Goal: Task Accomplishment & Management: Complete application form

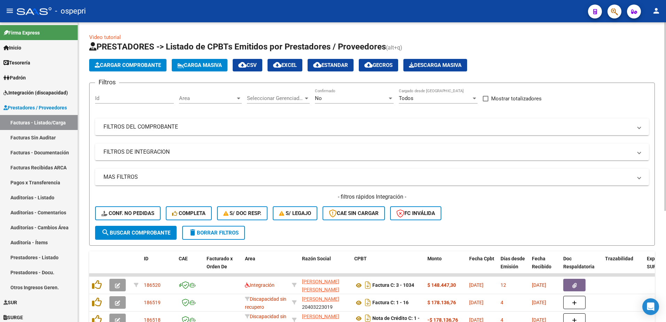
click at [637, 129] on span at bounding box center [638, 127] width 3 height 8
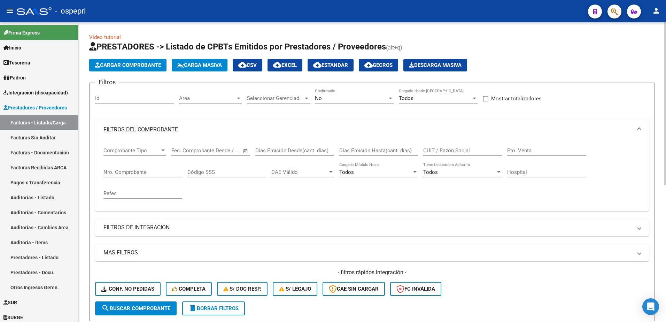
click at [473, 150] on input "CUIT / Razón Social" at bounding box center [462, 150] width 79 height 6
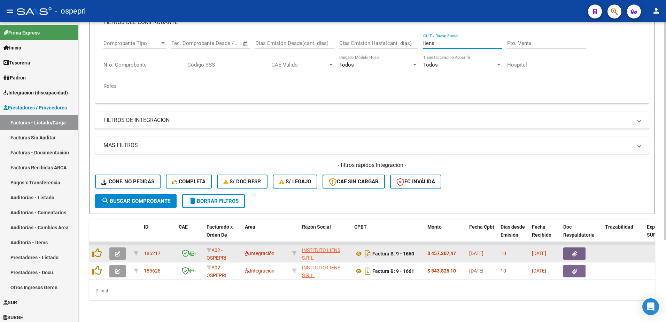
type input "liens"
click at [120, 247] on button "button" at bounding box center [117, 253] width 16 height 13
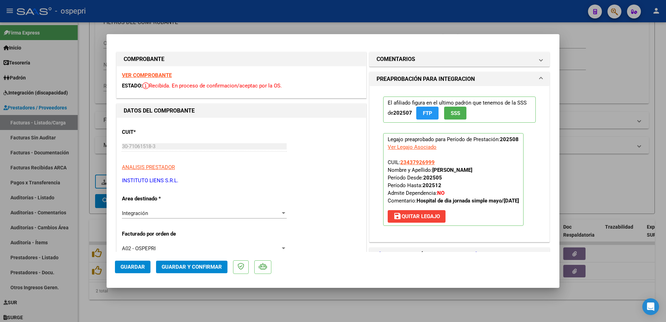
click at [134, 76] on strong "VER COMPROBANTE" at bounding box center [147, 75] width 50 height 6
type input "$ 0,00"
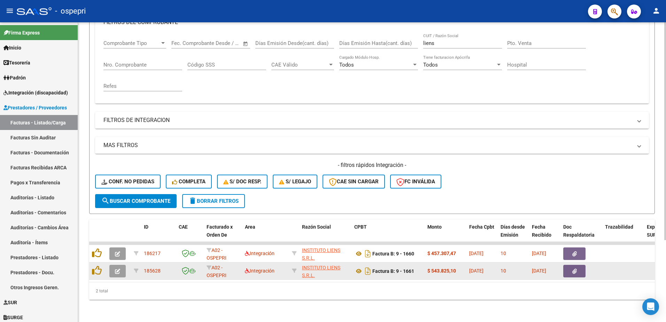
click at [115, 268] on icon "button" at bounding box center [117, 270] width 5 height 5
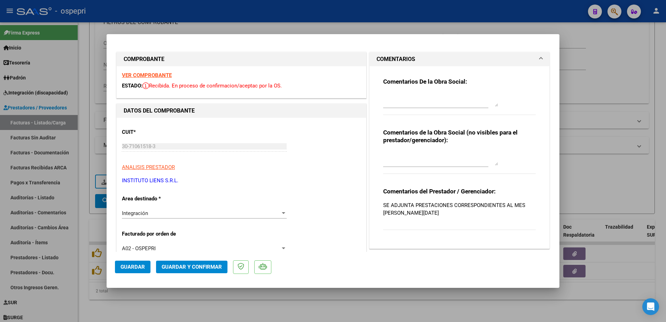
click at [160, 74] on strong "VER COMPROBANTE" at bounding box center [147, 75] width 50 height 6
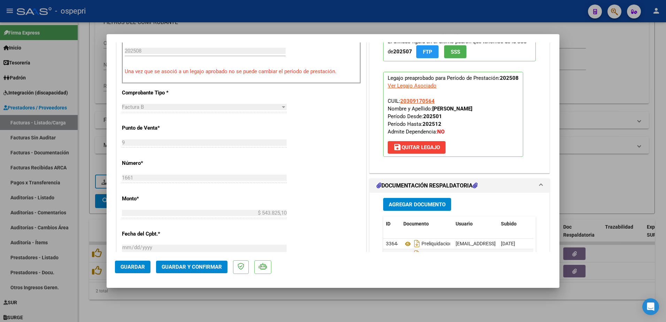
scroll to position [244, 0]
click at [316, 270] on mat-dialog-actions "Guardar Guardar y Confirmar" at bounding box center [333, 265] width 436 height 27
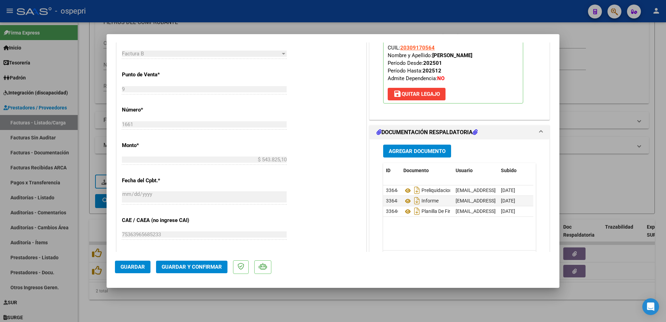
scroll to position [313, 0]
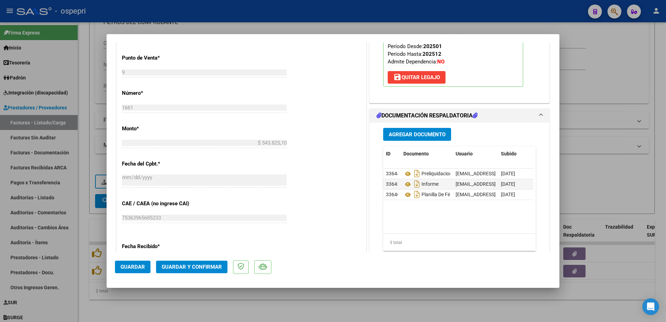
type input "$ 0,00"
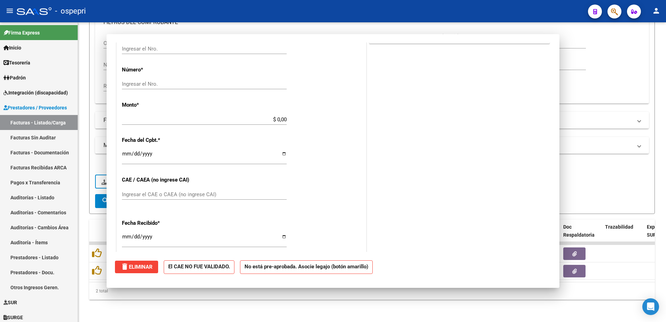
scroll to position [0, 0]
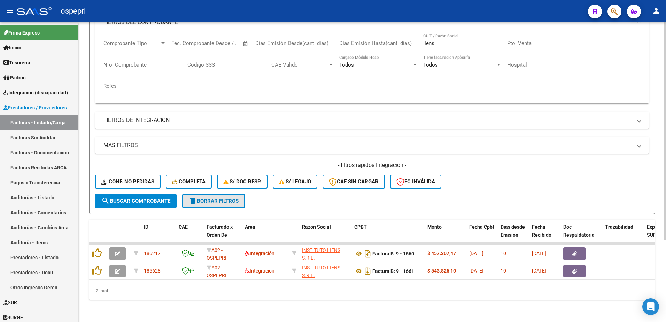
click at [215, 198] on span "delete Borrar Filtros" at bounding box center [213, 201] width 50 height 6
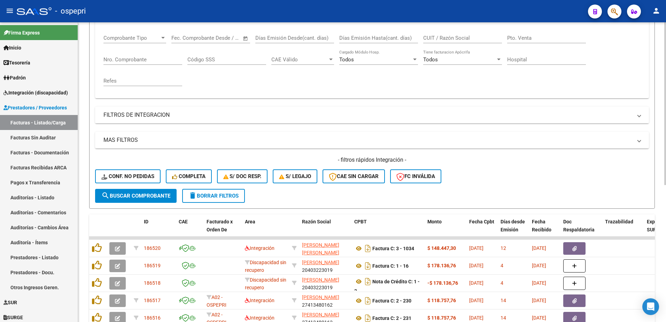
scroll to position [8, 0]
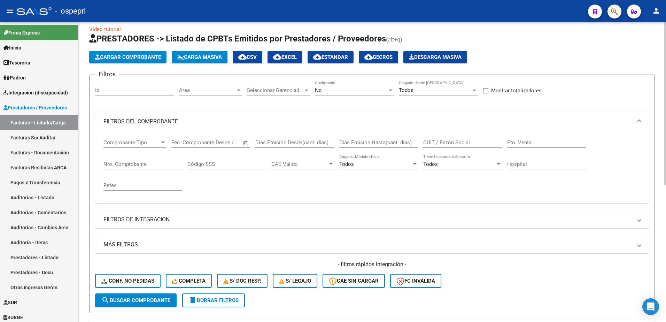
click at [451, 140] on input "CUIT / Razón Social" at bounding box center [462, 142] width 79 height 6
paste input "27319398584"
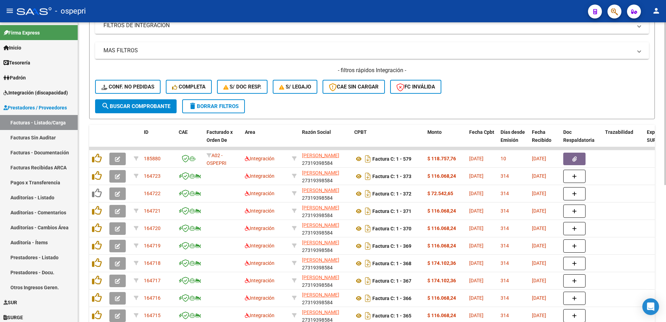
scroll to position [252, 0]
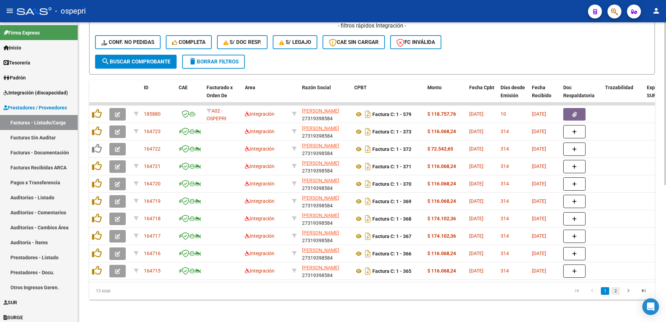
click at [616, 289] on link "2" at bounding box center [615, 291] width 8 height 8
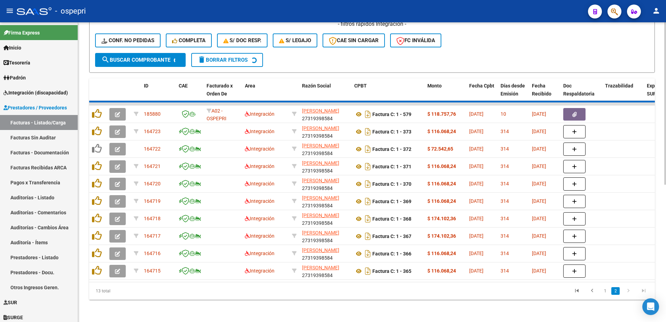
scroll to position [130, 0]
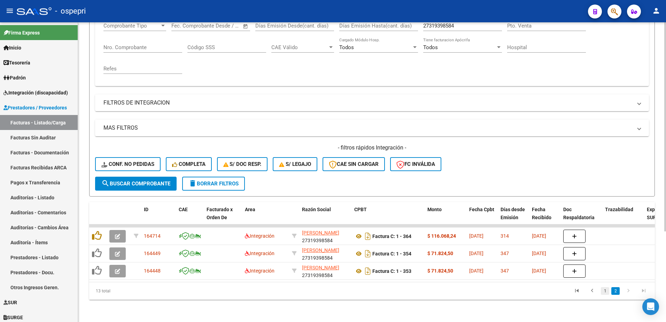
click at [605, 290] on link "1" at bounding box center [604, 291] width 8 height 8
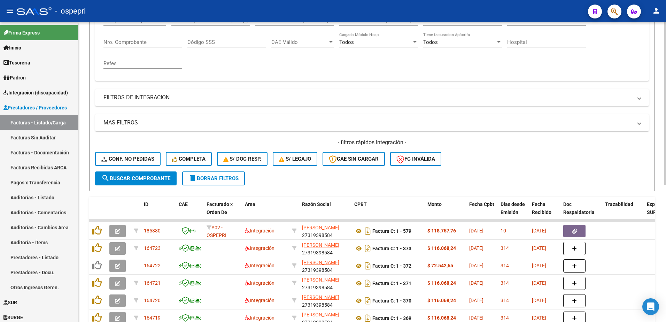
click at [524, 9] on div "- ospepri" at bounding box center [299, 10] width 565 height 15
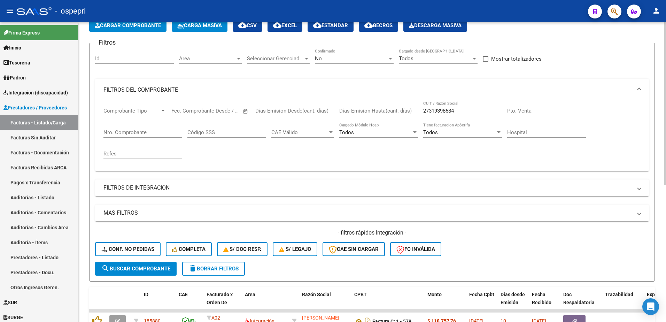
scroll to position [25, 0]
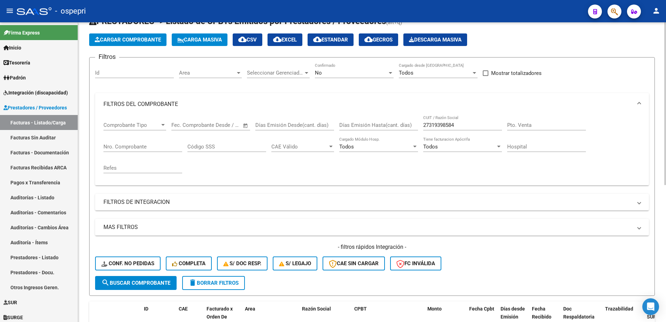
click at [388, 72] on div at bounding box center [390, 73] width 6 height 6
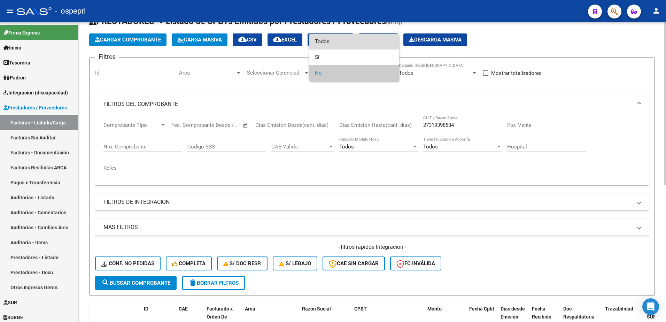
drag, startPoint x: 337, startPoint y: 42, endPoint x: 291, endPoint y: 150, distance: 117.3
click at [335, 43] on span "Todos" at bounding box center [354, 42] width 79 height 16
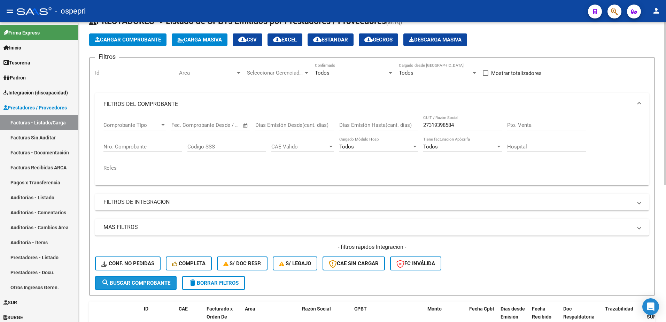
click at [127, 279] on button "search Buscar Comprobante" at bounding box center [135, 283] width 81 height 14
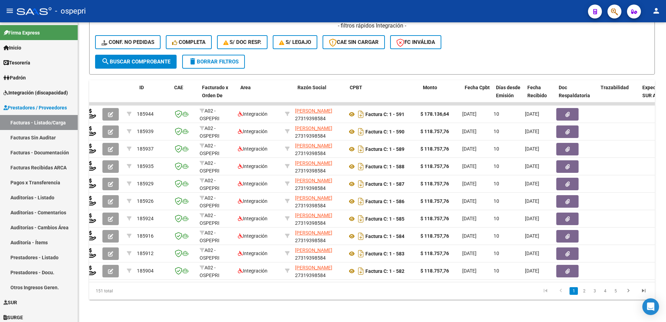
scroll to position [0, 0]
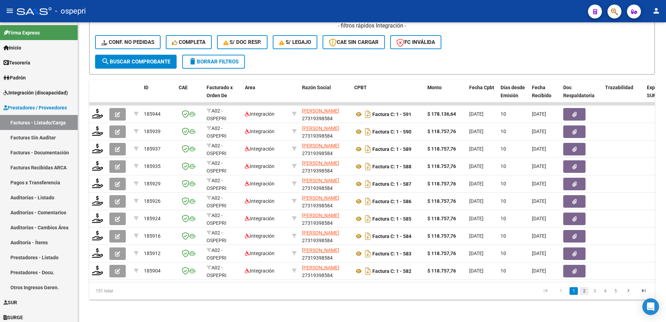
click at [585, 290] on link "2" at bounding box center [584, 291] width 8 height 8
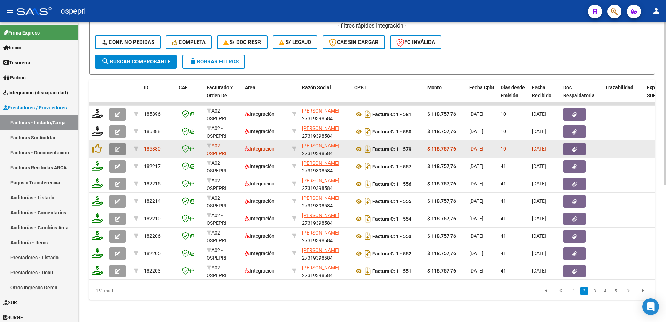
click at [117, 147] on icon "button" at bounding box center [117, 149] width 5 height 5
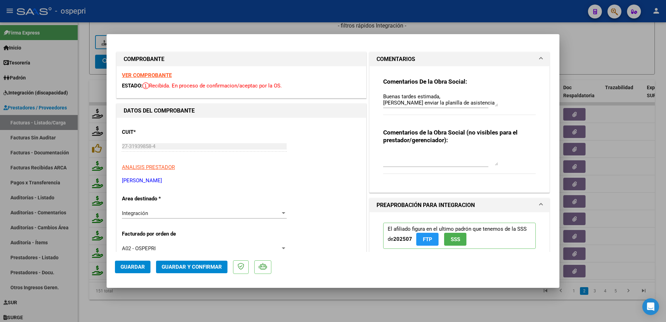
click at [154, 75] on strong "VER COMPROBANTE" at bounding box center [147, 75] width 50 height 6
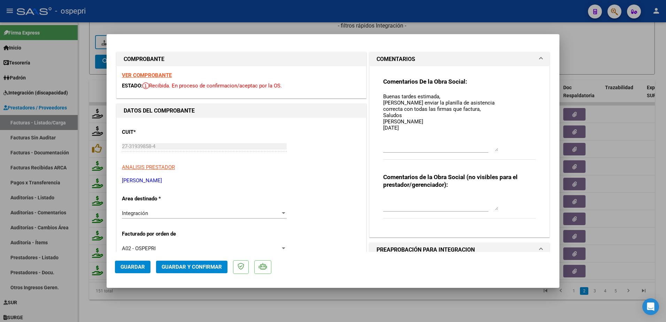
drag, startPoint x: 493, startPoint y: 104, endPoint x: 490, endPoint y: 149, distance: 44.6
click at [490, 149] on textarea "Buenas tardes estimada, [PERSON_NAME] enviar la planilla de asistencia correcta…" at bounding box center [440, 122] width 115 height 58
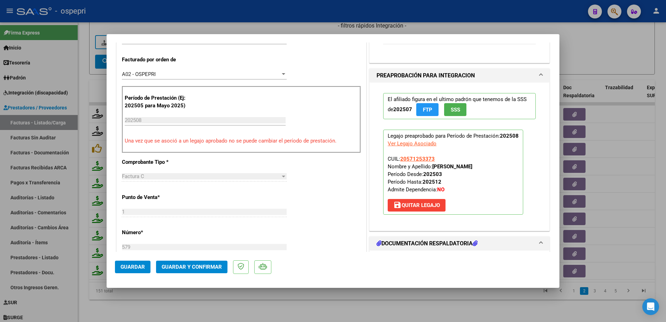
scroll to position [244, 0]
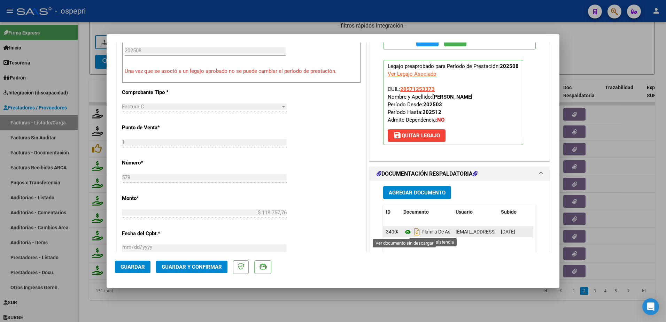
click at [406, 231] on icon at bounding box center [407, 232] width 9 height 8
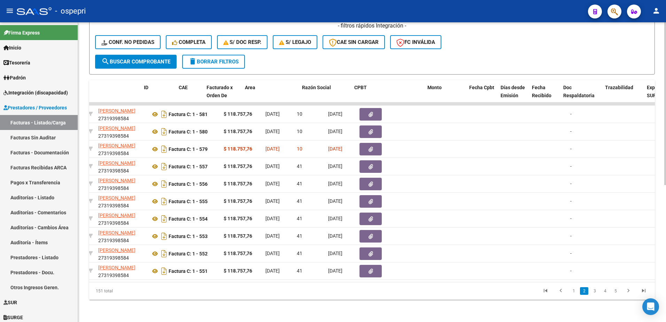
scroll to position [0, 0]
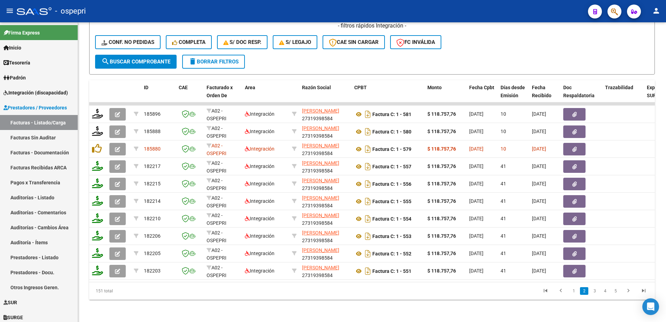
click at [576, 290] on link "1" at bounding box center [573, 291] width 8 height 8
click at [502, 11] on div "- ospepri" at bounding box center [299, 10] width 565 height 15
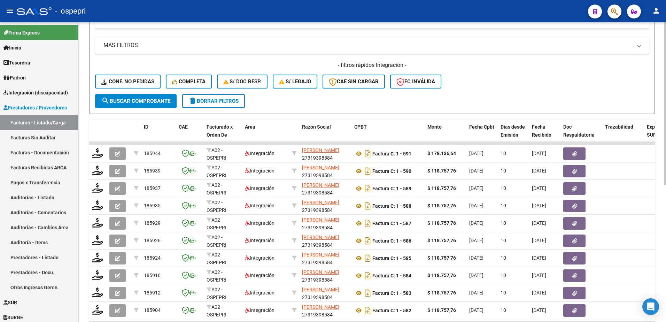
scroll to position [78, 0]
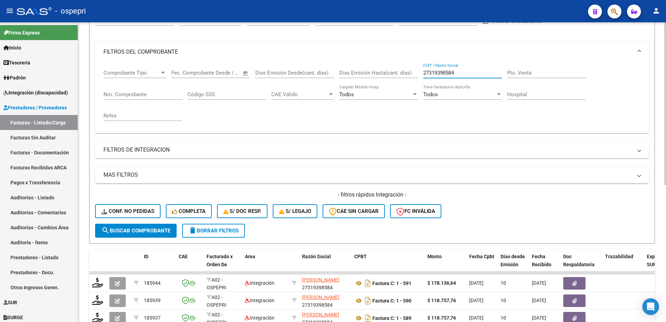
click at [459, 74] on input "27319398584" at bounding box center [462, 73] width 79 height 6
paste input "290275348"
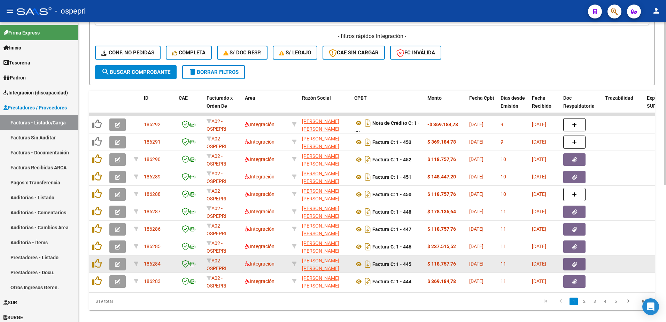
scroll to position [252, 0]
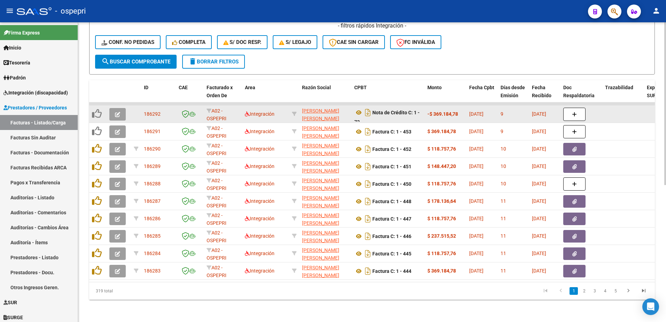
type input "27290275348"
click at [115, 112] on icon "button" at bounding box center [117, 114] width 5 height 5
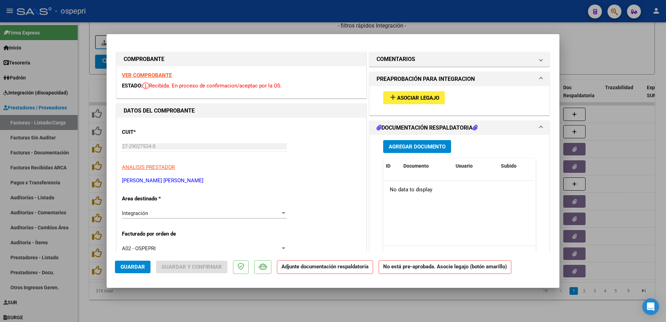
click at [156, 73] on strong "VER COMPROBANTE" at bounding box center [147, 75] width 50 height 6
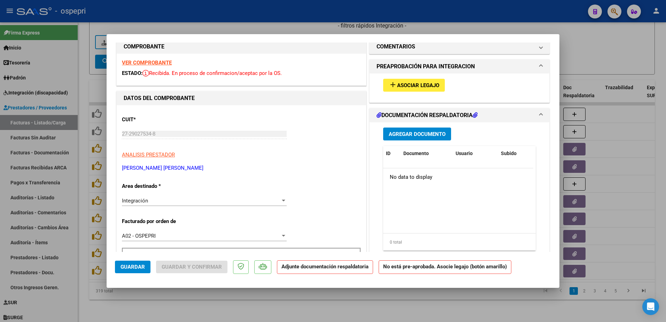
scroll to position [0, 0]
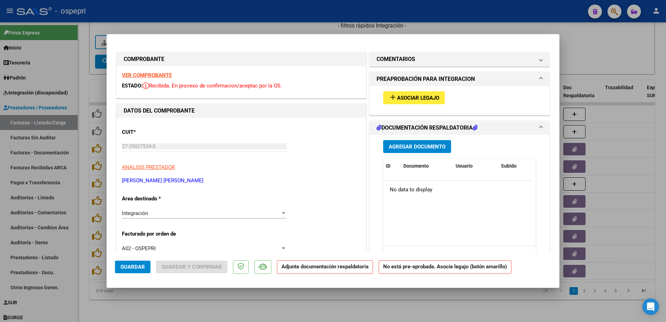
click at [142, 75] on strong "VER COMPROBANTE" at bounding box center [147, 75] width 50 height 6
type input "$ 0,00"
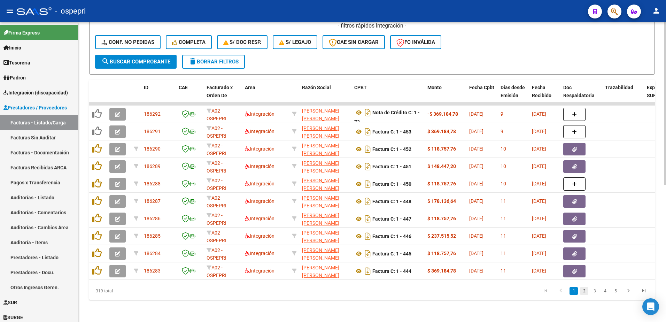
click at [585, 291] on link "2" at bounding box center [584, 291] width 8 height 8
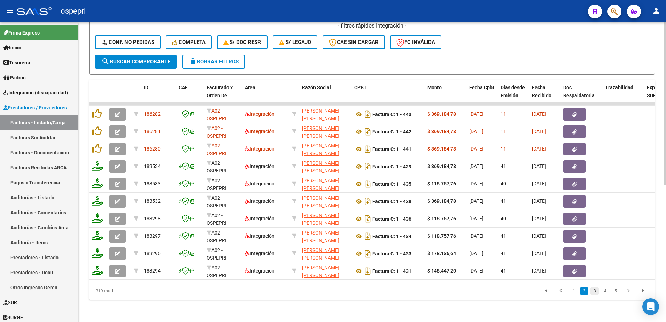
click at [594, 292] on link "3" at bounding box center [594, 291] width 8 height 8
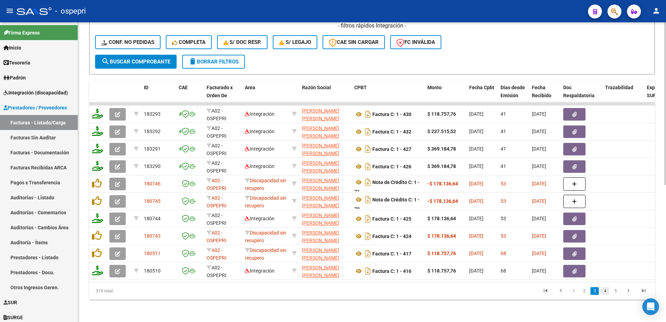
click at [606, 292] on link "4" at bounding box center [604, 291] width 8 height 8
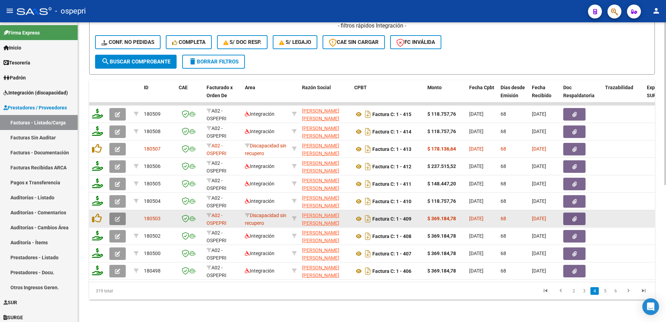
click at [118, 216] on icon "button" at bounding box center [117, 218] width 5 height 5
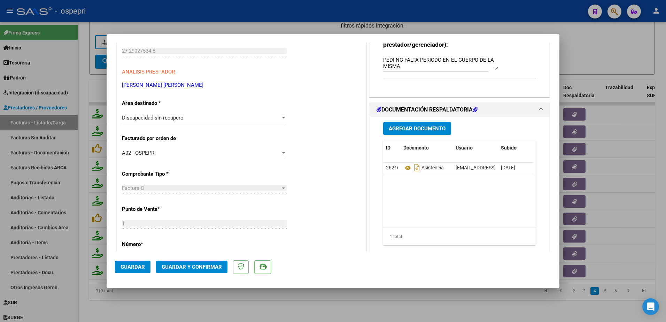
scroll to position [104, 0]
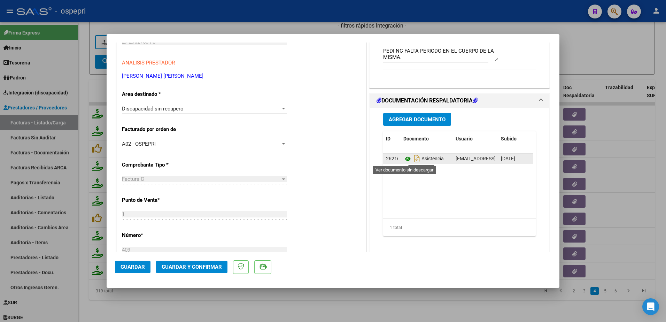
click at [407, 159] on icon at bounding box center [407, 159] width 9 height 8
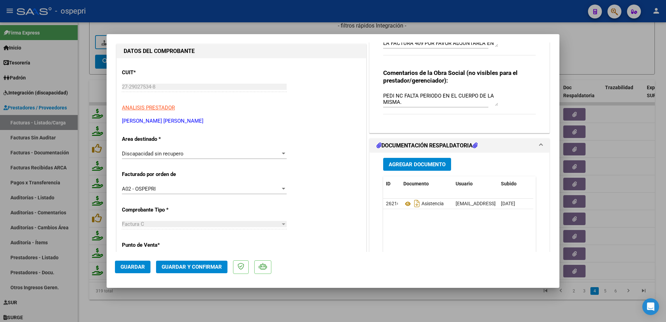
scroll to position [0, 0]
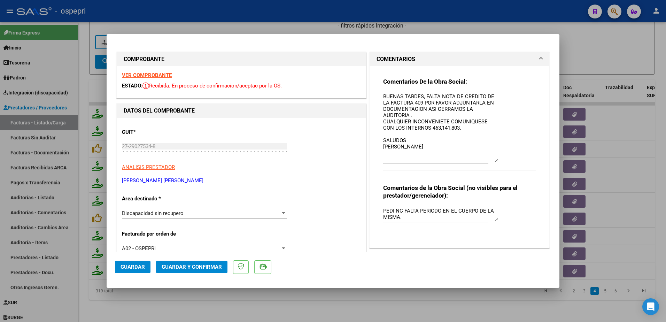
drag, startPoint x: 492, startPoint y: 104, endPoint x: 502, endPoint y: 159, distance: 56.2
click at [502, 159] on div "Comentarios De la Obra Social: BUENAS TARDES, FALTA NOTA DE CREDITO DE LA FACTU…" at bounding box center [459, 128] width 152 height 100
type input "$ 0,00"
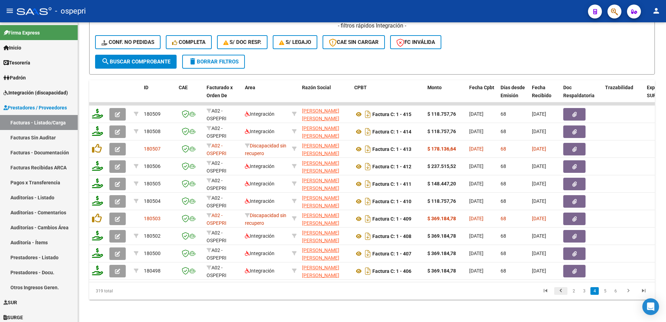
click at [561, 290] on icon "go to previous page" at bounding box center [560, 291] width 9 height 8
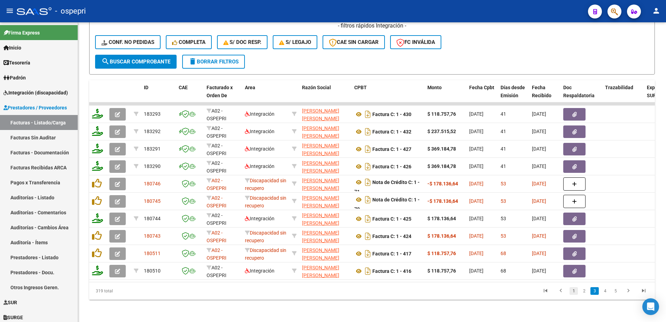
click at [573, 291] on link "1" at bounding box center [573, 291] width 8 height 8
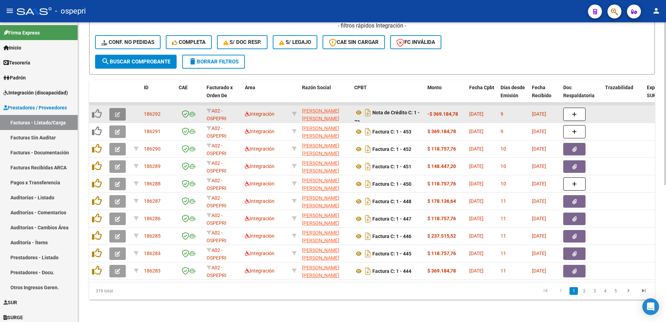
click at [116, 112] on icon "button" at bounding box center [117, 114] width 5 height 5
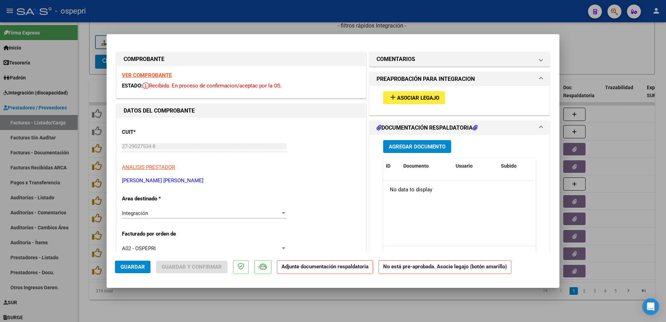
click at [138, 74] on strong "VER COMPROBANTE" at bounding box center [147, 75] width 50 height 6
click at [281, 212] on div at bounding box center [283, 213] width 6 height 6
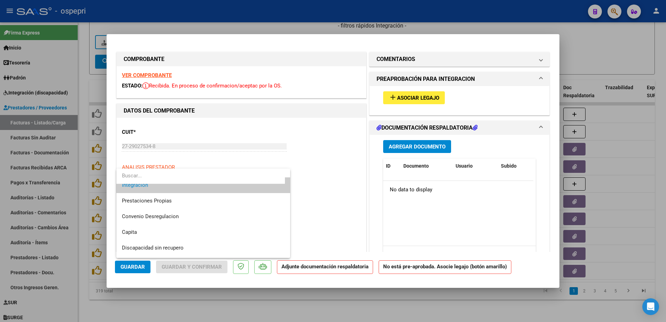
scroll to position [68, 0]
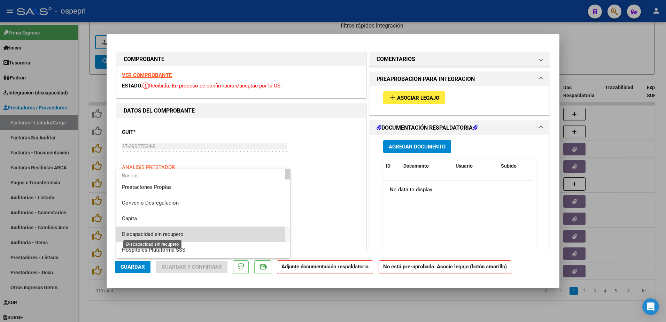
click at [157, 235] on span "Discapacidad sin recupero" at bounding box center [153, 234] width 62 height 6
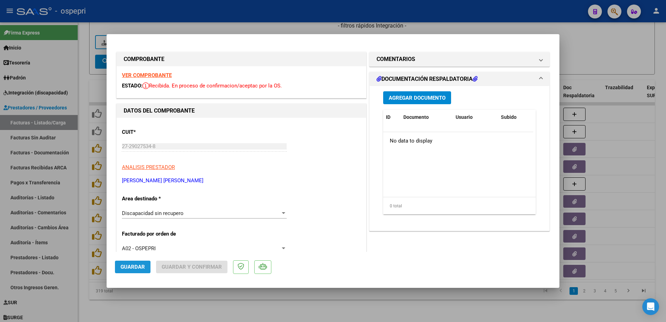
click at [123, 267] on span "Guardar" at bounding box center [132, 267] width 24 height 6
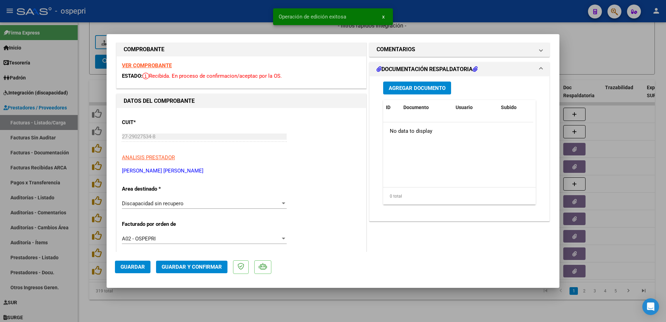
scroll to position [0, 0]
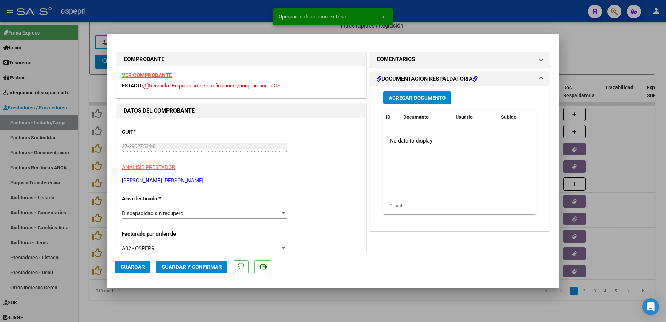
type input "$ 0,00"
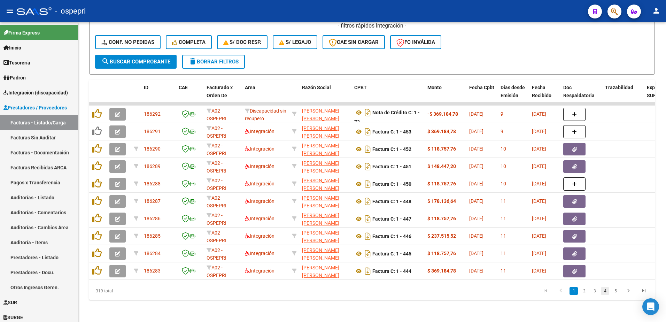
click at [605, 291] on link "4" at bounding box center [604, 291] width 8 height 8
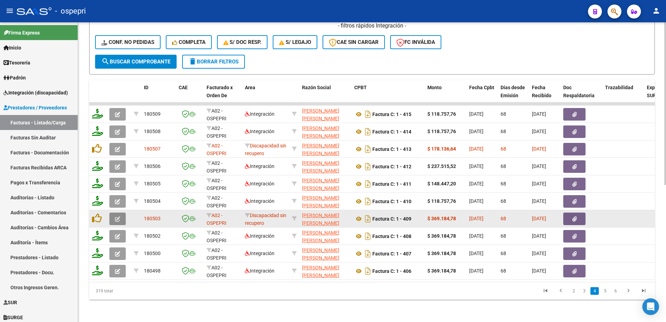
click at [113, 215] on button "button" at bounding box center [117, 218] width 16 height 13
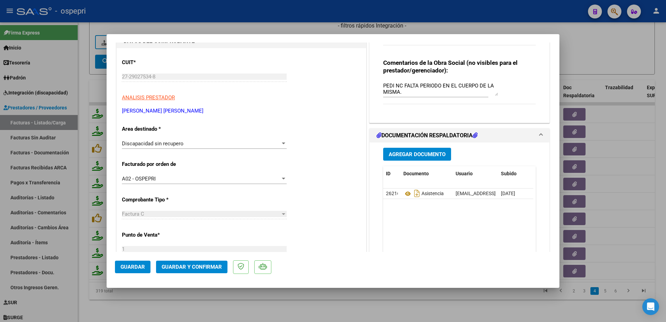
scroll to position [104, 0]
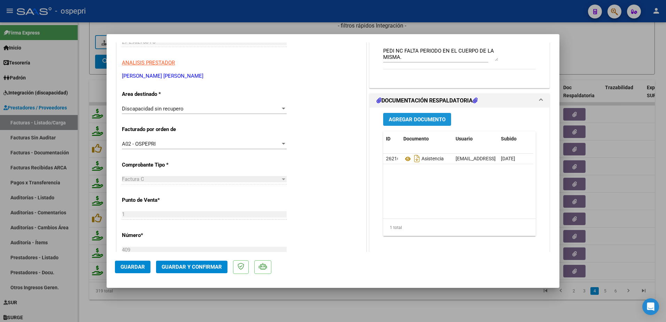
click at [409, 121] on span "Agregar Documento" at bounding box center [416, 119] width 57 height 6
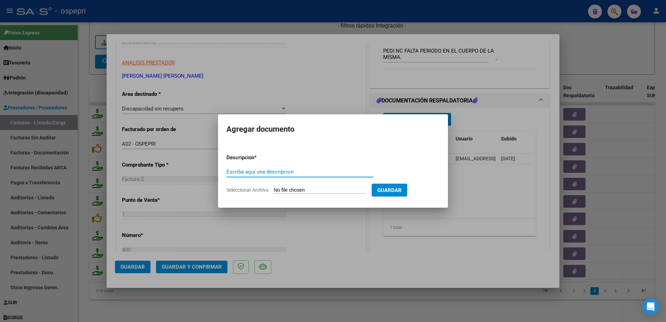
click at [276, 173] on input "Escriba aquí una descripcion" at bounding box center [299, 171] width 147 height 6
type input "nota de credito"
click at [299, 190] on input "Seleccionar Archivo" at bounding box center [320, 190] width 92 height 7
type input "C:\fakepath\[PERSON_NAME] NC 409.pdf"
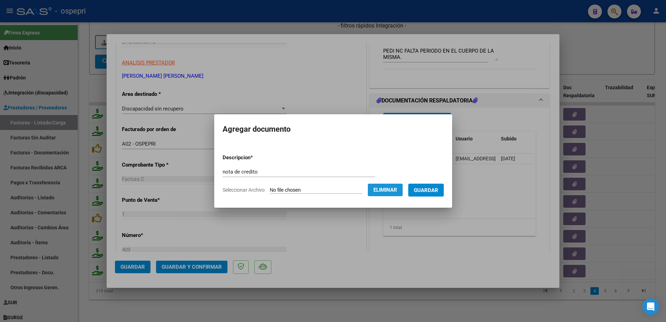
click at [395, 190] on span "Eliminar" at bounding box center [385, 190] width 24 height 6
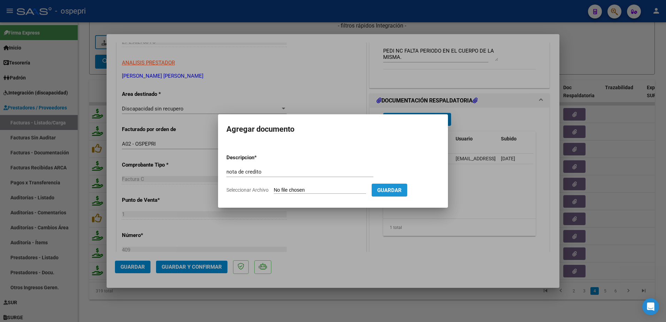
click at [401, 191] on span "Guardar" at bounding box center [389, 190] width 24 height 6
click at [401, 190] on span "Guardar" at bounding box center [389, 190] width 24 height 6
click at [333, 189] on input "Seleccionar Archivo" at bounding box center [320, 190] width 92 height 7
type input "C:\fakepath\[PERSON_NAME] NC 409.pdf"
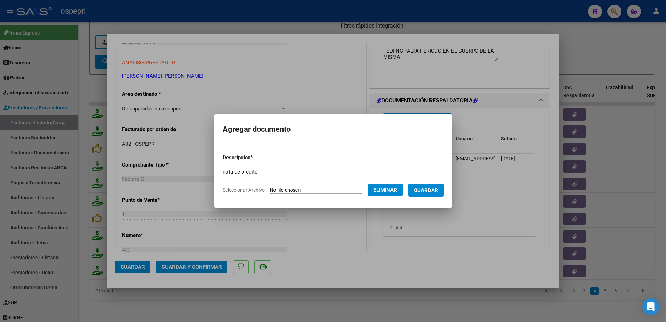
click at [435, 188] on span "Guardar" at bounding box center [426, 190] width 24 height 6
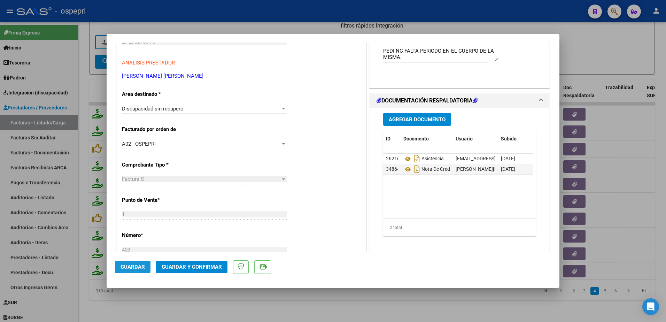
click at [129, 267] on span "Guardar" at bounding box center [132, 267] width 24 height 6
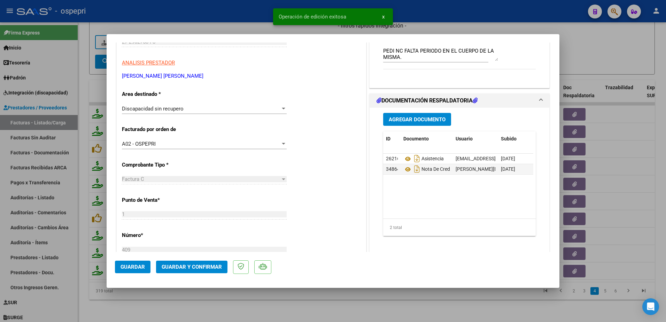
type input "$ 0,00"
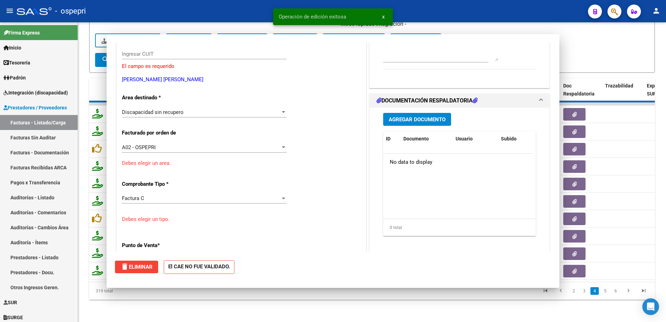
scroll to position [117, 0]
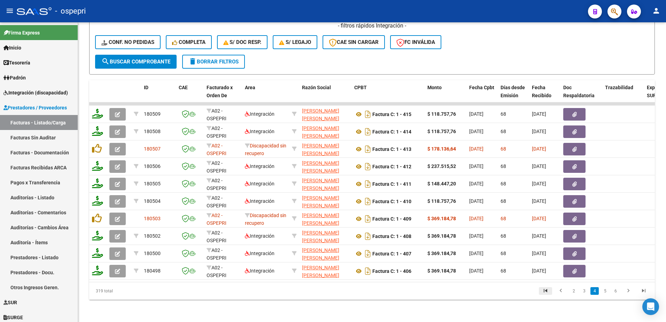
click at [547, 290] on icon "go to first page" at bounding box center [545, 291] width 9 height 8
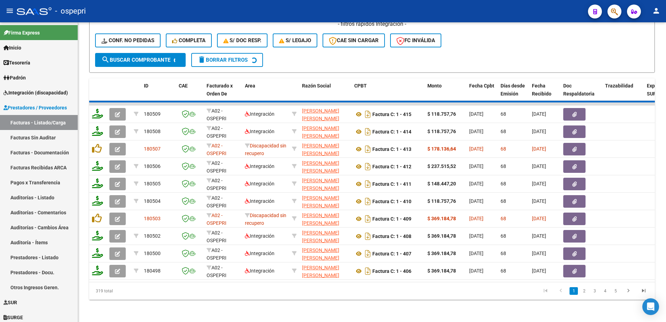
click at [568, 292] on div "319 total 1 2 3 4 5" at bounding box center [371, 290] width 565 height 17
click at [575, 292] on div "319 total 1 2 3 4 5" at bounding box center [371, 290] width 565 height 17
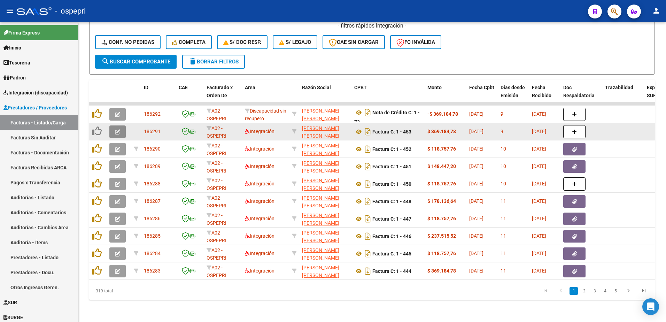
click at [113, 125] on button "button" at bounding box center [117, 131] width 16 height 13
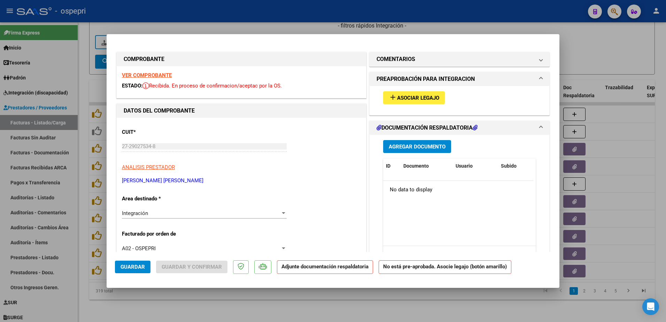
click at [148, 74] on strong "VER COMPROBANTE" at bounding box center [147, 75] width 50 height 6
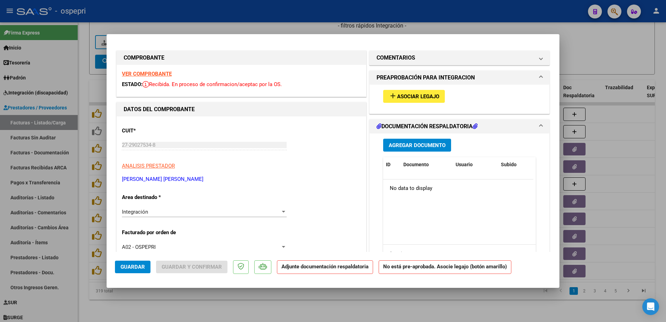
scroll to position [0, 0]
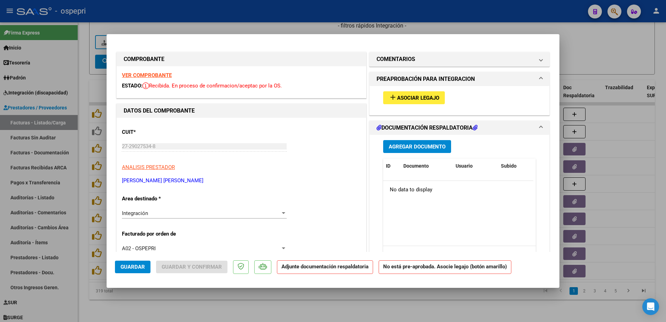
click at [142, 74] on strong "VER COMPROBANTE" at bounding box center [147, 75] width 50 height 6
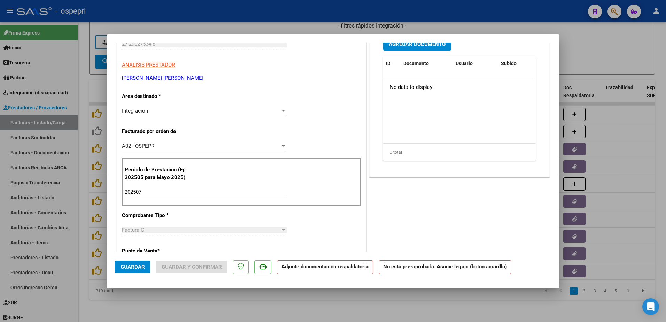
scroll to position [104, 0]
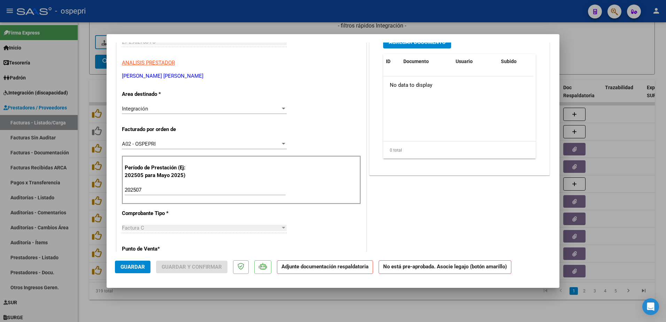
type input "$ 0,00"
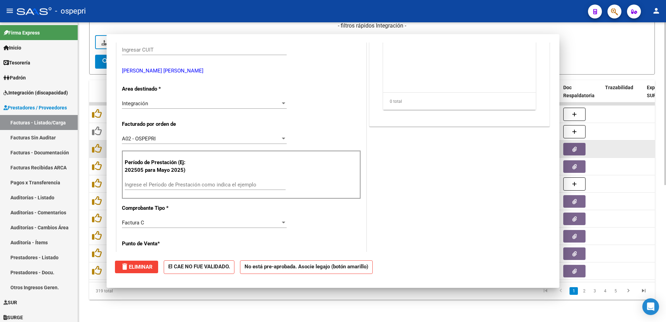
scroll to position [0, 0]
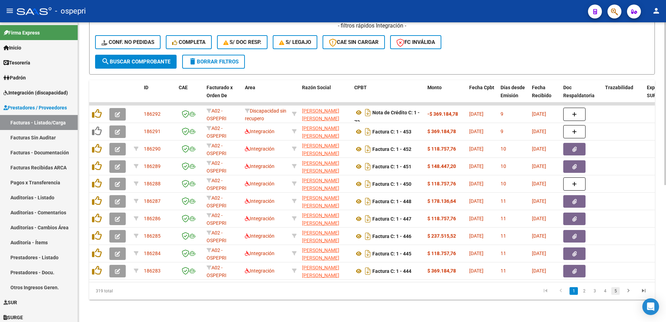
click at [615, 291] on link "5" at bounding box center [615, 291] width 8 height 8
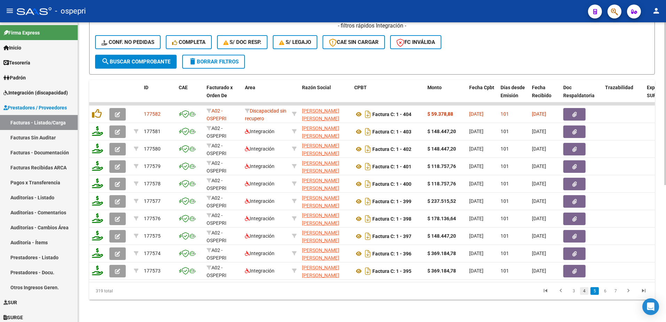
click at [581, 289] on link "4" at bounding box center [584, 291] width 8 height 8
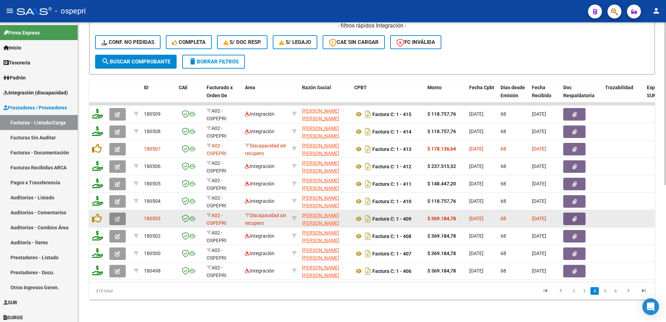
click at [119, 215] on span "button" at bounding box center [117, 218] width 5 height 6
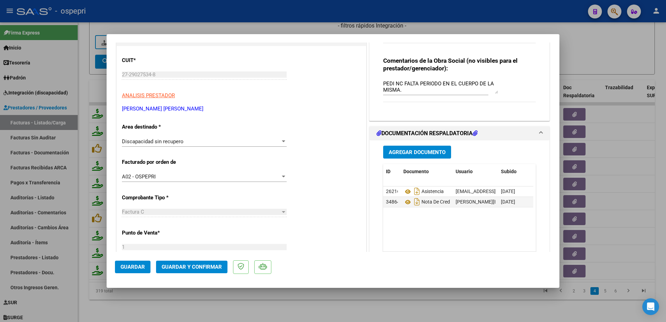
scroll to position [104, 0]
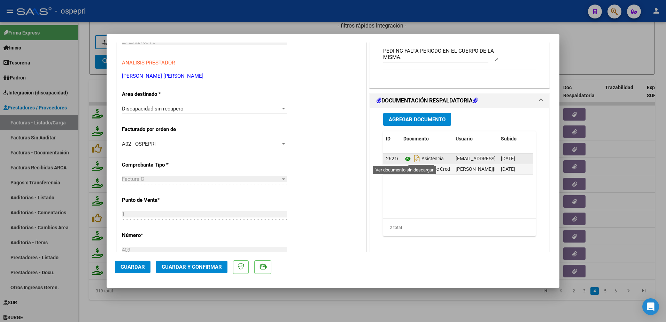
click at [404, 157] on icon at bounding box center [407, 159] width 9 height 8
click at [413, 158] on icon "Descargar documento" at bounding box center [416, 158] width 9 height 11
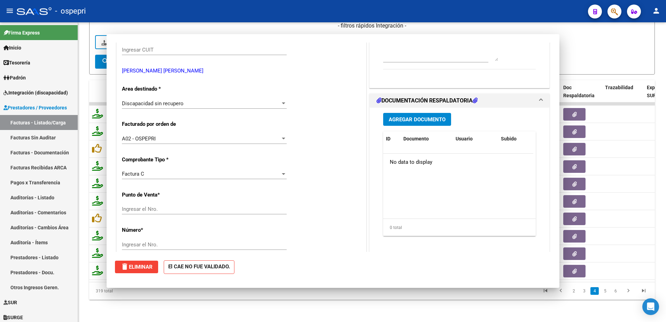
scroll to position [0, 0]
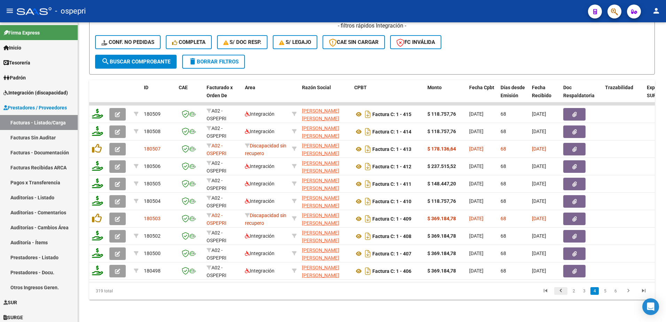
click at [560, 293] on icon "go to previous page" at bounding box center [560, 291] width 9 height 8
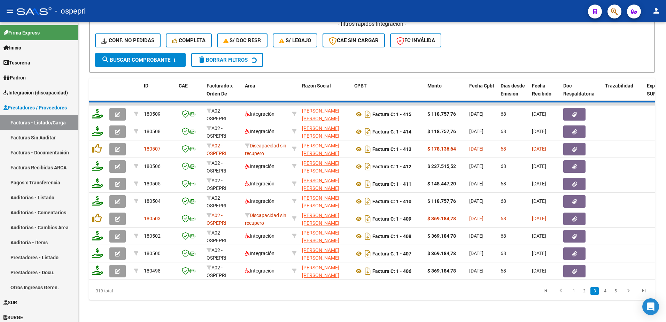
click at [575, 293] on div "319 total 1 2 3 4 5" at bounding box center [371, 290] width 565 height 17
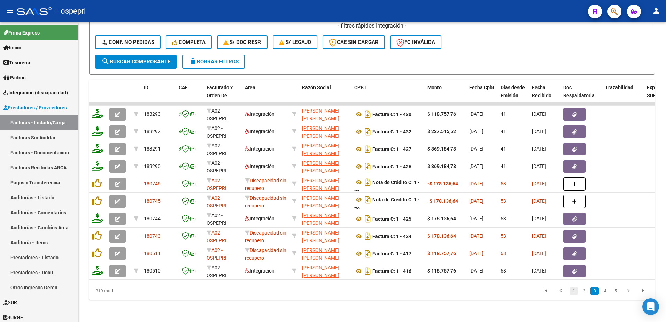
click at [570, 289] on link "1" at bounding box center [573, 291] width 8 height 8
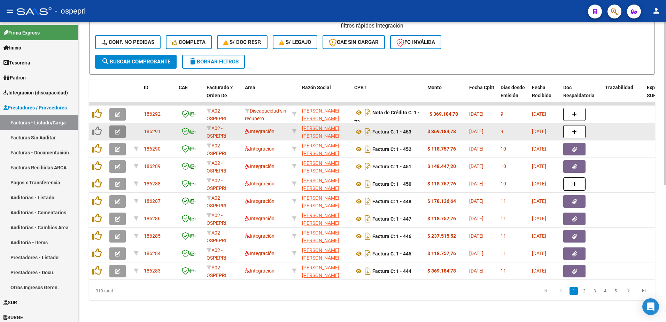
click at [112, 128] on button "button" at bounding box center [117, 131] width 16 height 13
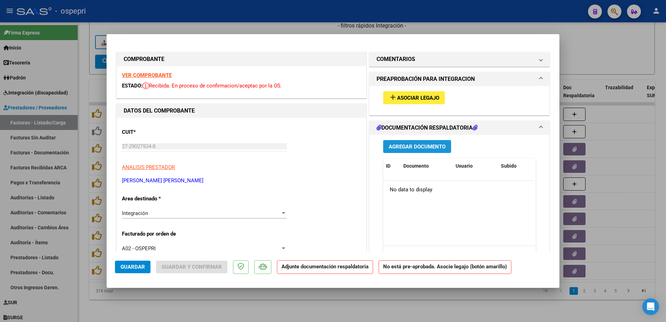
click at [417, 146] on span "Agregar Documento" at bounding box center [416, 146] width 57 height 6
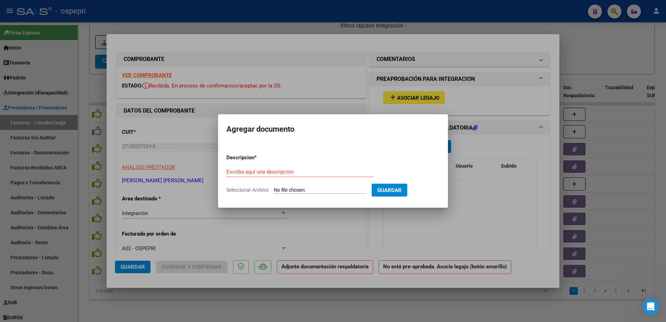
click at [242, 175] on div "Escriba aquí una descripcion" at bounding box center [299, 171] width 147 height 10
click at [245, 173] on input "Escriba aquí una descripcion" at bounding box center [299, 171] width 147 height 6
type input "asistencia"
click at [304, 190] on input "Seleccionar Archivo" at bounding box center [320, 190] width 92 height 7
type input "C:\fakepath\27290275348-FACTURA_C-1-409-ANEXO-ASISTENCIA.jpeg"
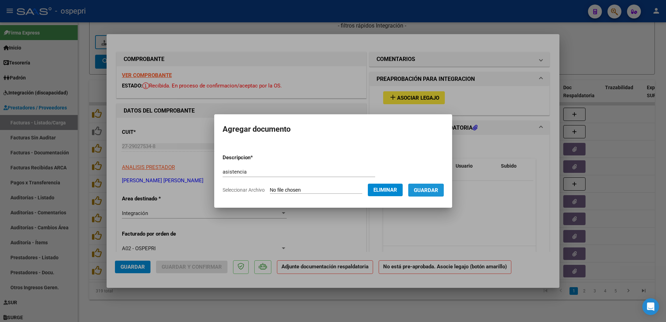
click at [432, 191] on span "Guardar" at bounding box center [426, 190] width 24 height 6
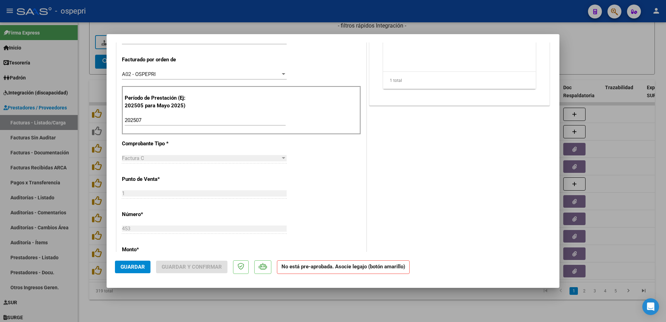
scroll to position [209, 0]
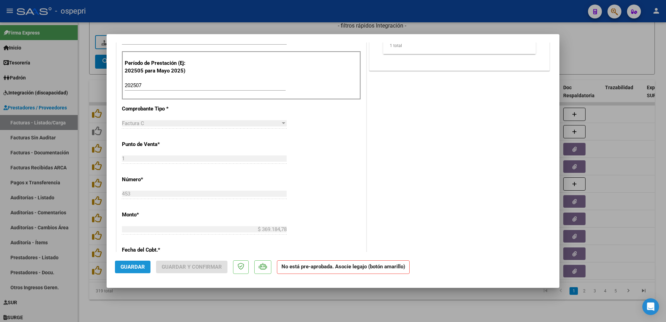
click at [127, 268] on span "Guardar" at bounding box center [132, 267] width 24 height 6
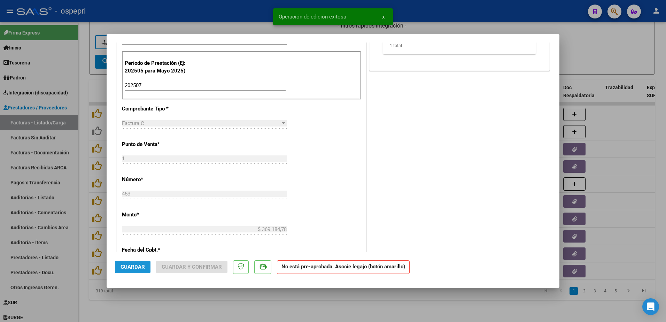
click at [136, 269] on span "Guardar" at bounding box center [132, 267] width 24 height 6
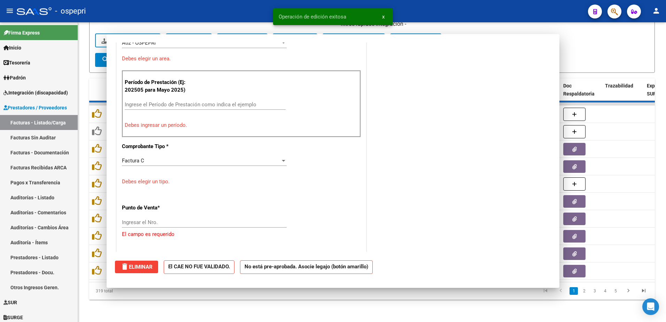
scroll to position [0, 0]
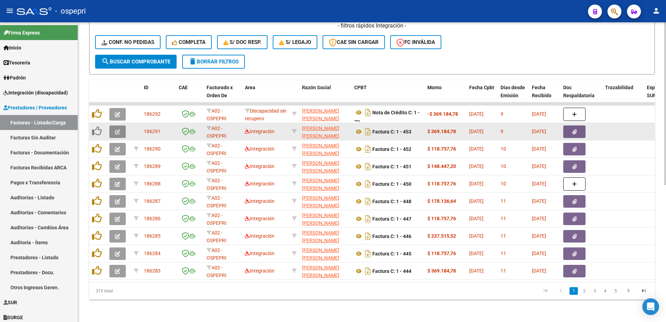
click at [118, 129] on icon "button" at bounding box center [117, 131] width 5 height 5
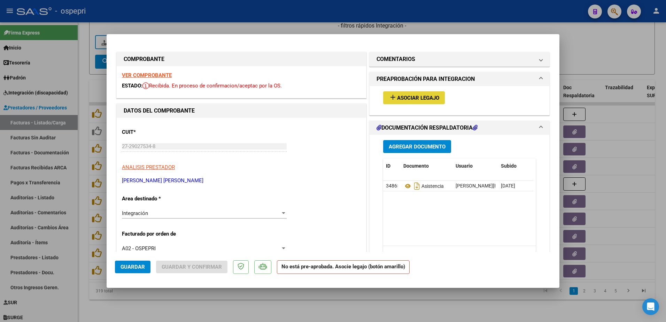
click at [422, 95] on span "Asociar Legajo" at bounding box center [418, 98] width 42 height 6
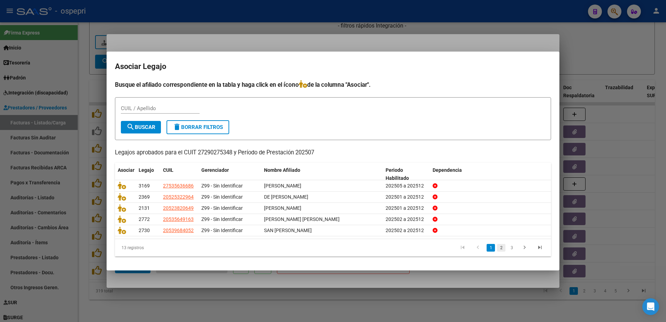
click at [501, 248] on link "2" at bounding box center [501, 248] width 8 height 8
click at [512, 247] on link "3" at bounding box center [511, 248] width 8 height 8
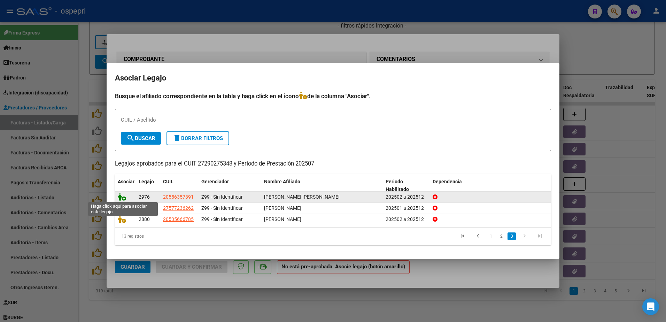
click at [125, 198] on icon at bounding box center [122, 197] width 8 height 8
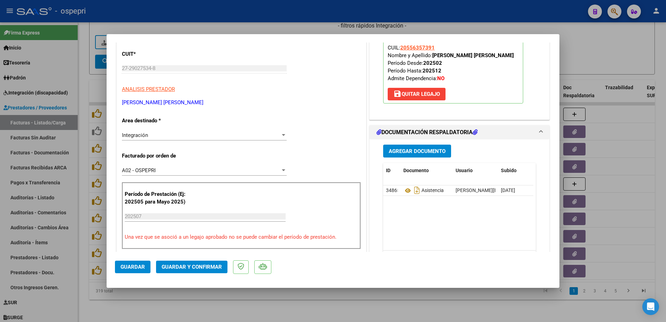
scroll to position [104, 0]
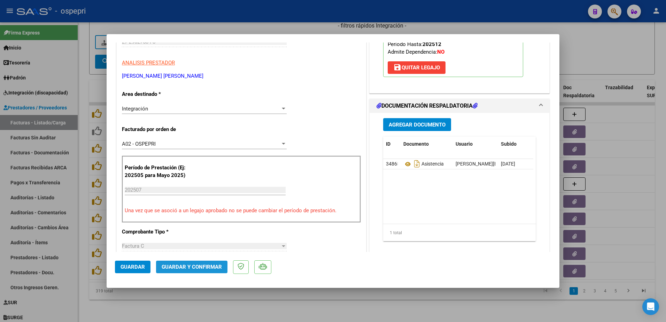
click at [190, 263] on button "Guardar y Confirmar" at bounding box center [191, 266] width 71 height 13
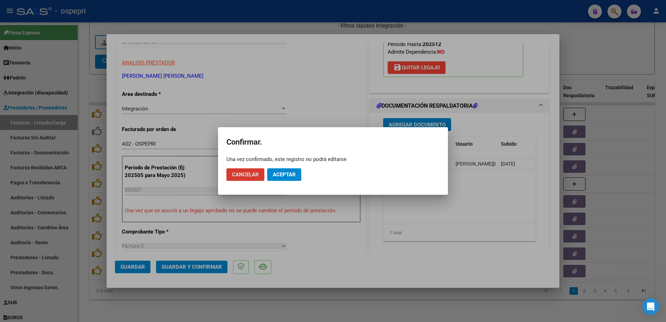
click at [287, 171] on button "Aceptar" at bounding box center [284, 174] width 34 height 13
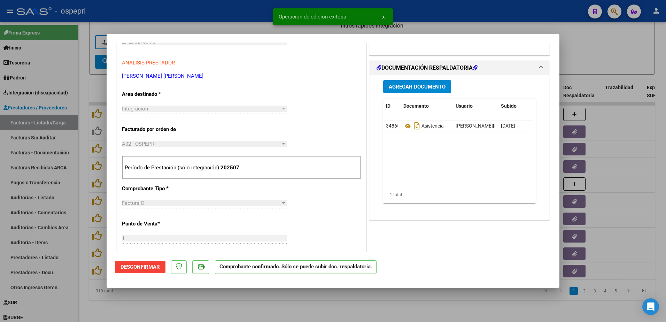
type input "$ 0,00"
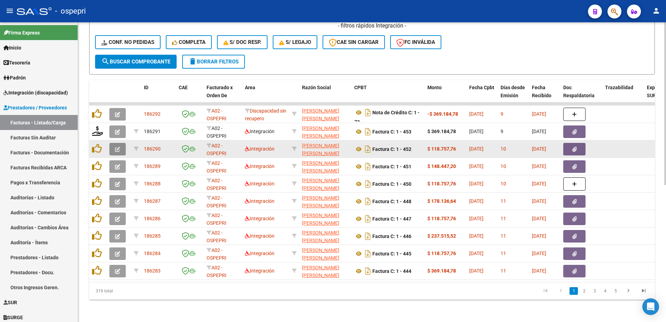
click at [114, 144] on button "button" at bounding box center [117, 149] width 16 height 13
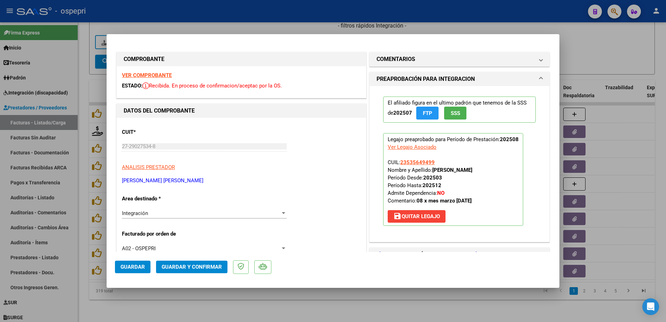
click at [154, 75] on strong "VER COMPROBANTE" at bounding box center [147, 75] width 50 height 6
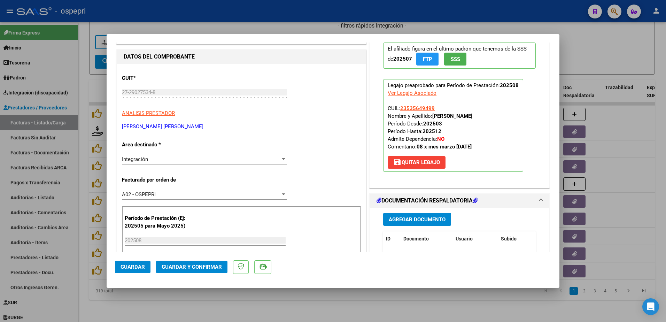
scroll to position [70, 0]
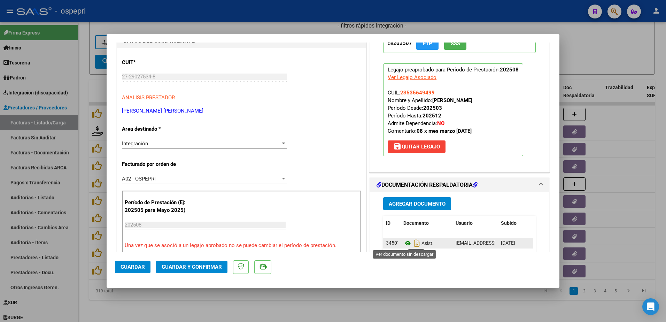
click at [403, 243] on icon at bounding box center [407, 243] width 9 height 8
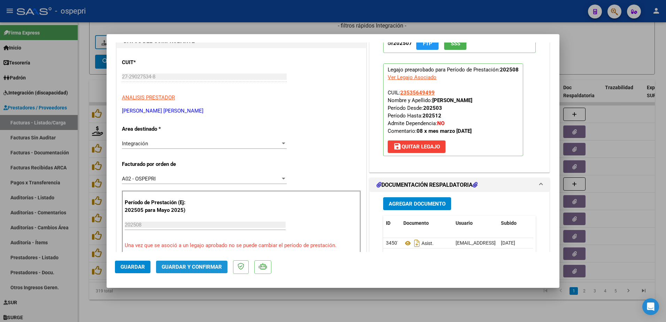
click at [182, 264] on span "Guardar y Confirmar" at bounding box center [192, 267] width 60 height 6
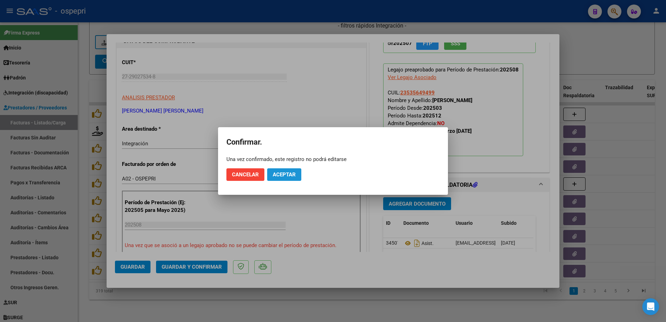
click at [283, 176] on span "Aceptar" at bounding box center [284, 174] width 23 height 6
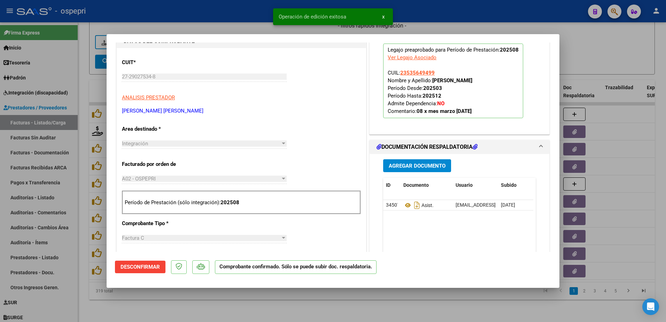
type input "$ 0,00"
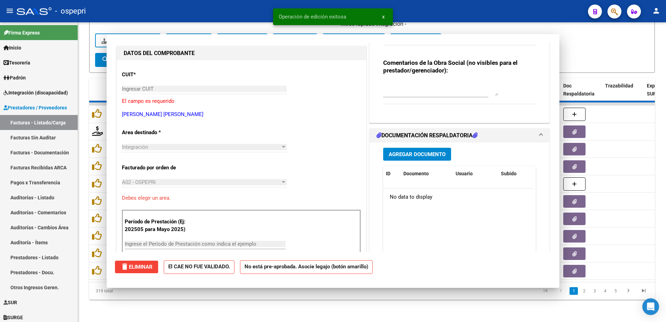
scroll to position [82, 0]
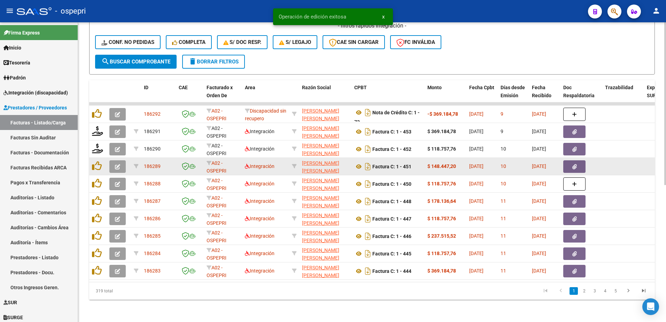
click at [113, 162] on button "button" at bounding box center [117, 166] width 16 height 13
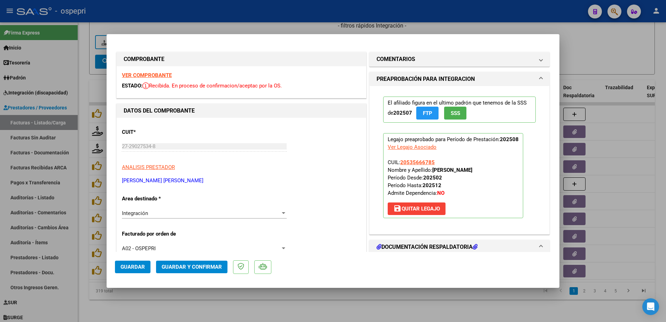
click at [154, 75] on strong "VER COMPROBANTE" at bounding box center [147, 75] width 50 height 6
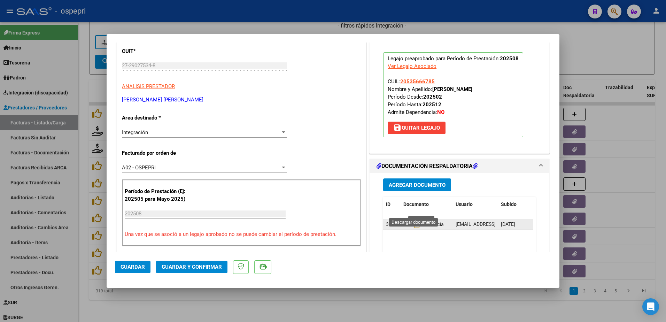
scroll to position [104, 0]
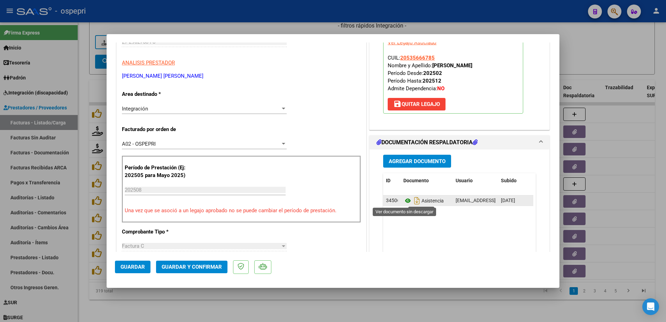
click at [404, 200] on icon at bounding box center [407, 200] width 9 height 8
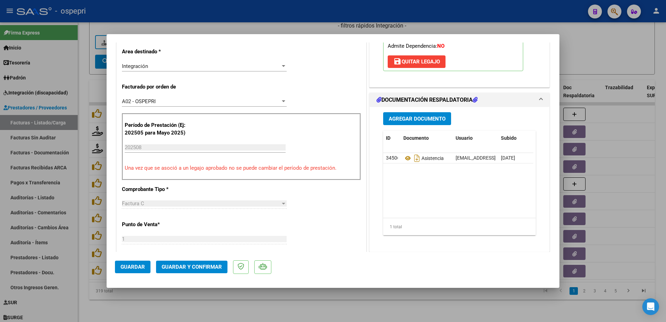
scroll to position [174, 0]
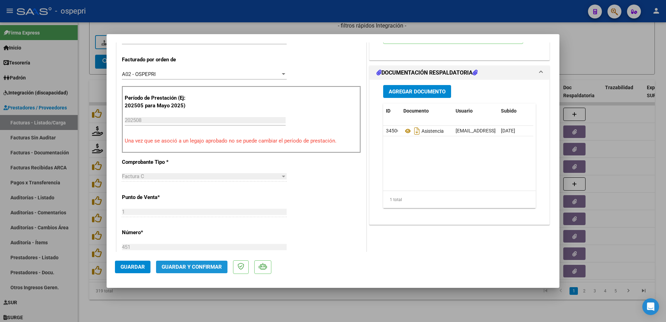
click at [191, 266] on span "Guardar y Confirmar" at bounding box center [192, 267] width 60 height 6
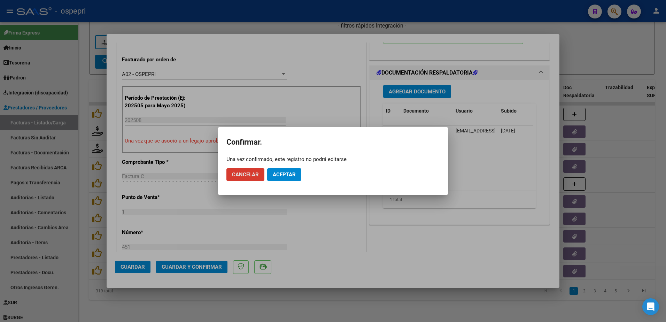
click at [276, 175] on span "Aceptar" at bounding box center [284, 174] width 23 height 6
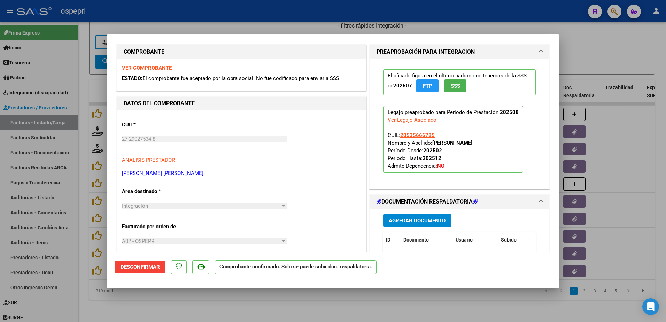
scroll to position [0, 0]
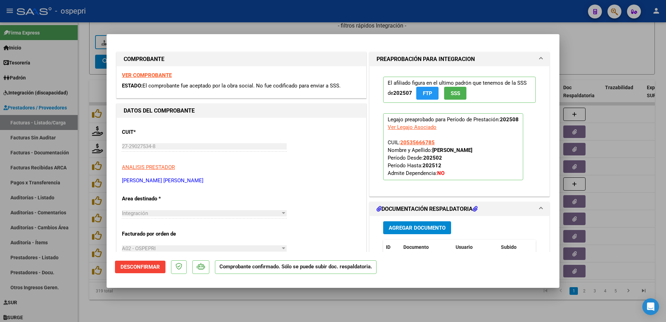
click at [144, 76] on strong "VER COMPROBANTE" at bounding box center [147, 75] width 50 height 6
type input "$ 0,00"
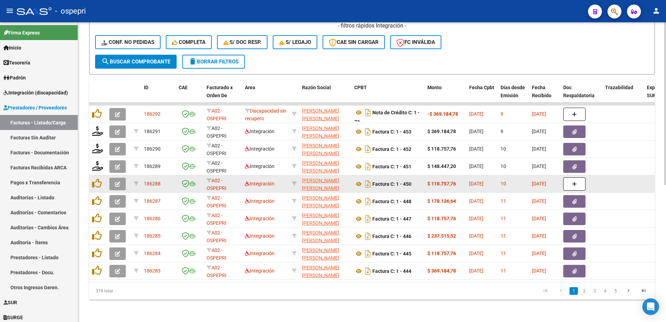
click at [116, 181] on icon "button" at bounding box center [117, 183] width 5 height 5
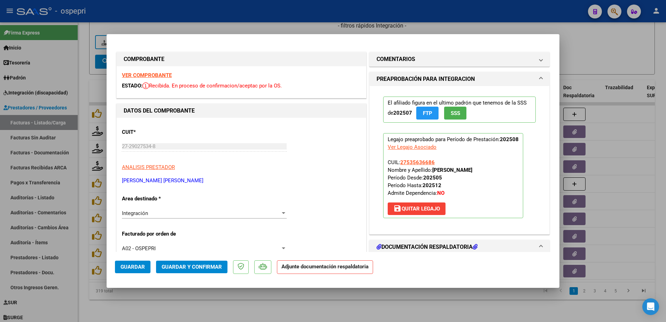
click at [160, 76] on strong "VER COMPROBANTE" at bounding box center [147, 75] width 50 height 6
click at [539, 59] on span at bounding box center [540, 59] width 3 height 8
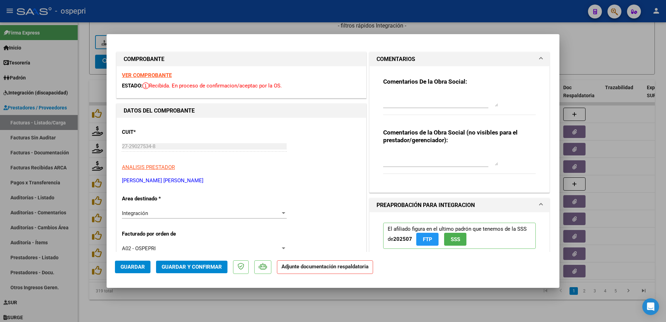
click at [403, 96] on textarea at bounding box center [440, 100] width 115 height 14
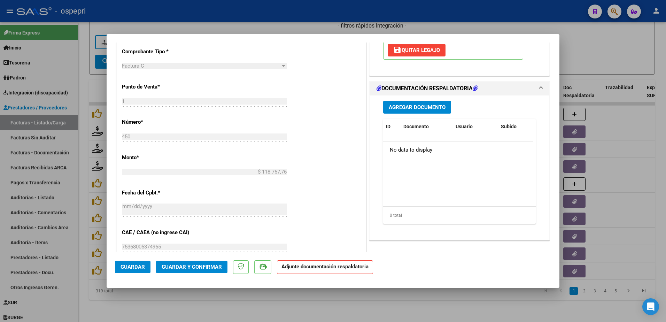
scroll to position [278, 0]
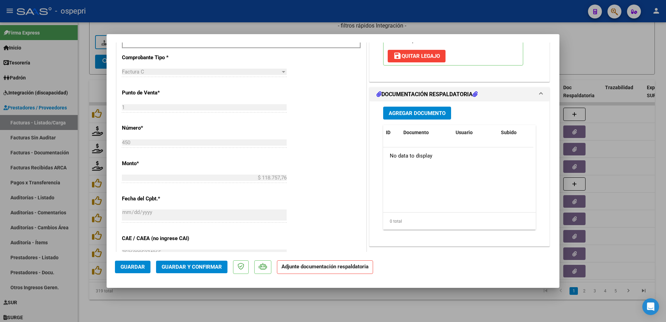
type textarea "Hola buen dìa: se solicita por favor urgente adjuntar planilla de asistencia pa…"
click at [136, 266] on span "Guardar" at bounding box center [132, 267] width 24 height 6
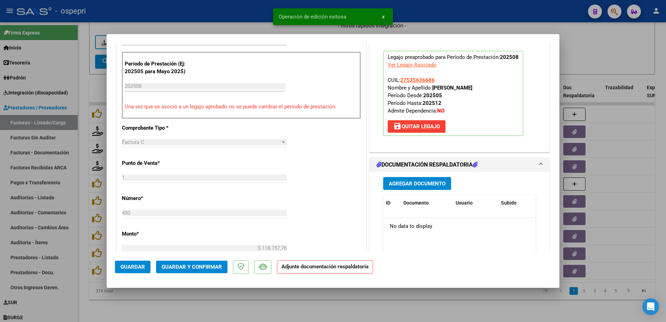
scroll to position [174, 0]
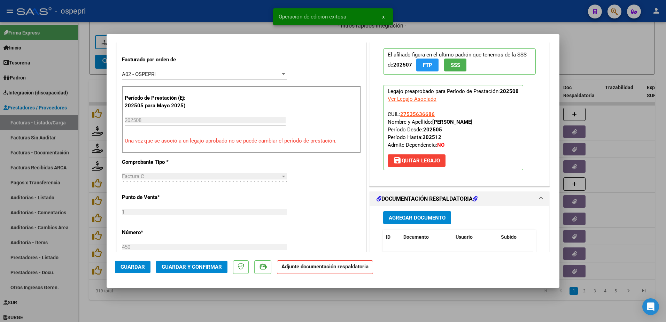
click at [413, 159] on span "save [PERSON_NAME]" at bounding box center [416, 160] width 47 height 6
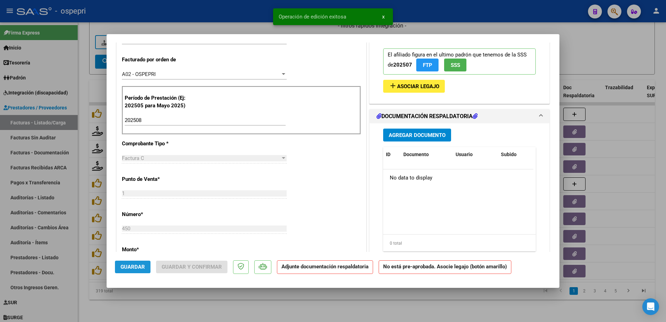
click at [132, 266] on span "Guardar" at bounding box center [132, 267] width 24 height 6
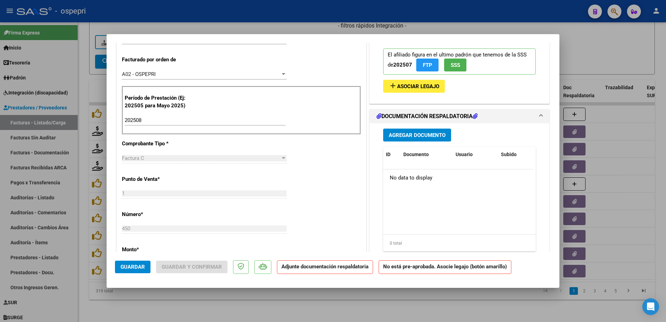
click at [473, 306] on div at bounding box center [333, 161] width 666 height 322
type input "$ 0,00"
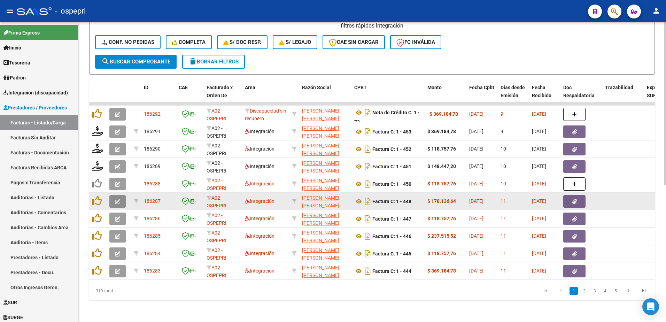
click at [116, 199] on icon "button" at bounding box center [117, 201] width 5 height 5
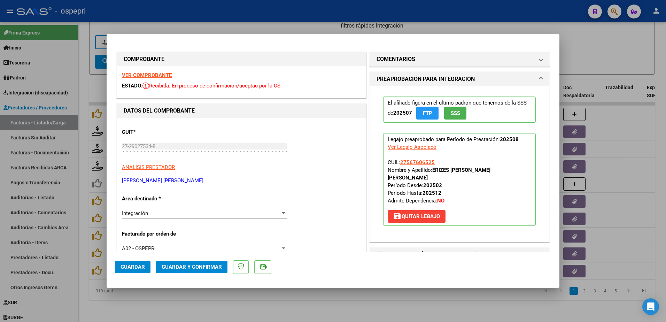
click at [158, 74] on strong "VER COMPROBANTE" at bounding box center [147, 75] width 50 height 6
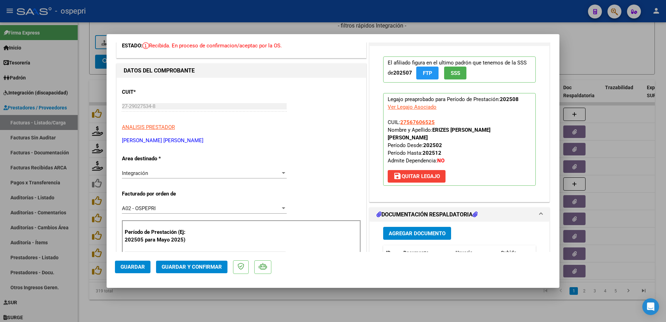
scroll to position [104, 0]
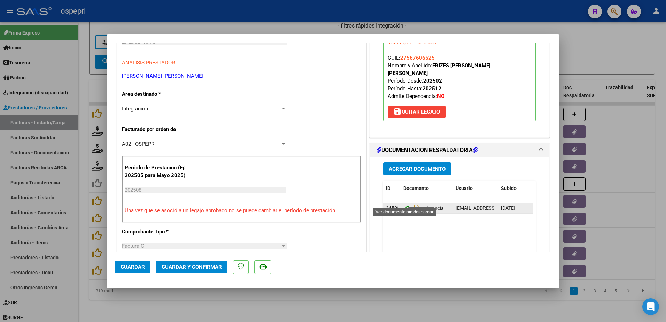
click at [403, 204] on icon at bounding box center [407, 208] width 9 height 8
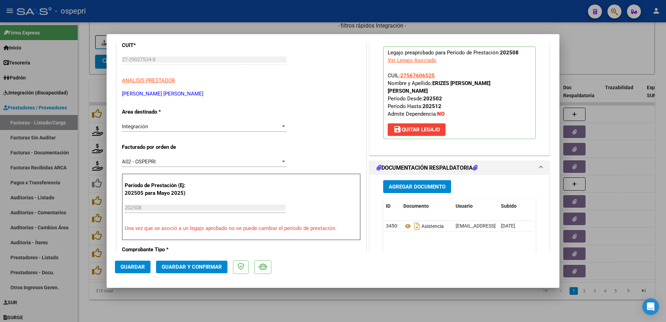
scroll to position [35, 0]
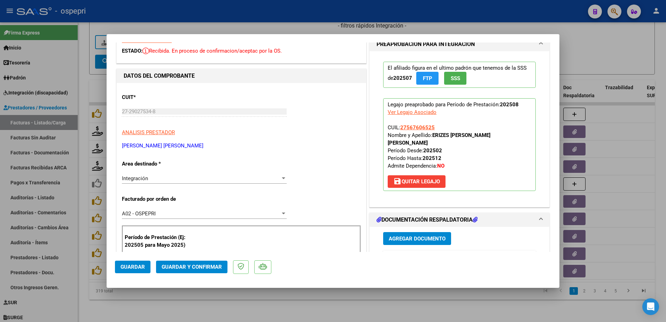
click at [309, 140] on div "CUIT * 27-29027534-8 Ingresar CUIT ANALISIS PRESTADOR [PERSON_NAME] [PERSON_NAM…" at bounding box center [241, 118] width 239 height 61
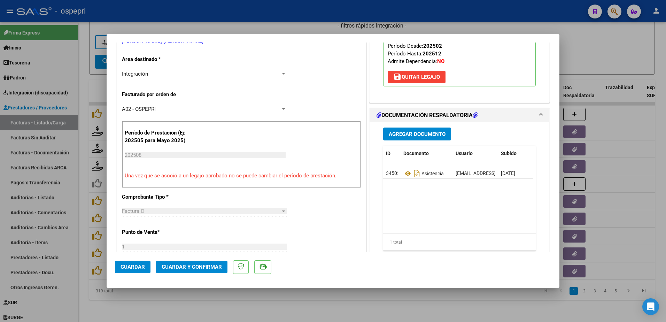
scroll to position [70, 0]
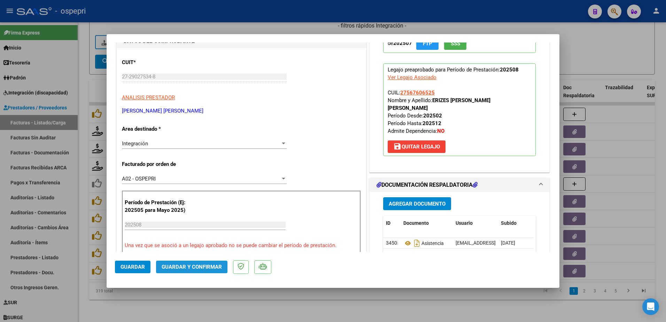
click at [197, 265] on span "Guardar y Confirmar" at bounding box center [192, 267] width 60 height 6
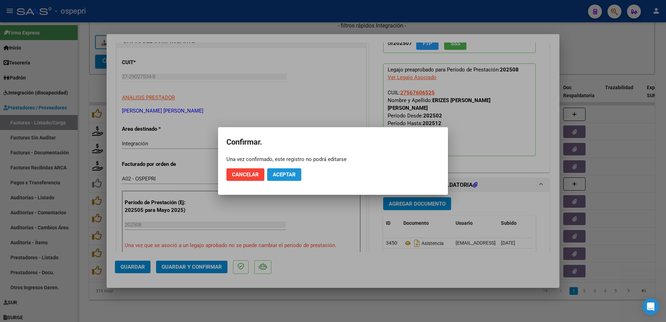
click at [279, 171] on button "Aceptar" at bounding box center [284, 174] width 34 height 13
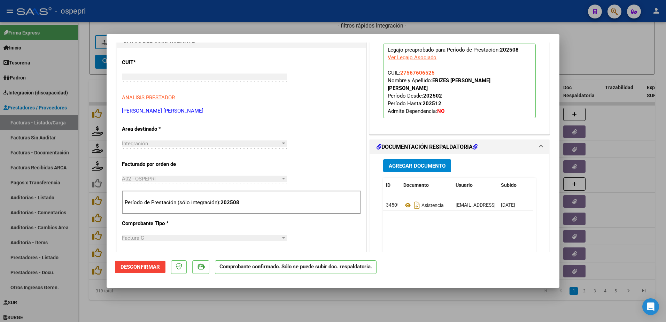
scroll to position [0, 0]
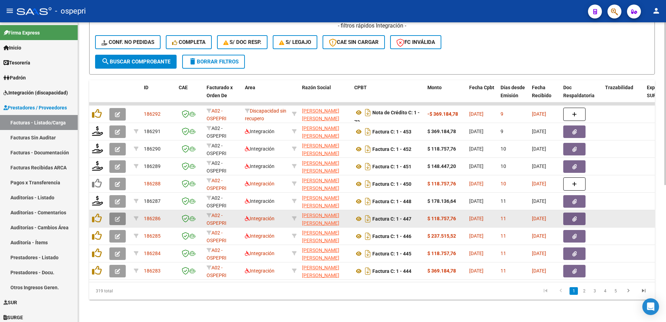
click at [118, 216] on icon "button" at bounding box center [117, 218] width 5 height 5
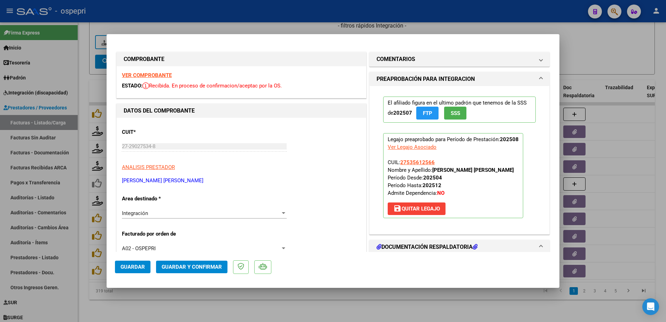
click at [159, 72] on strong "VER COMPROBANTE" at bounding box center [147, 75] width 50 height 6
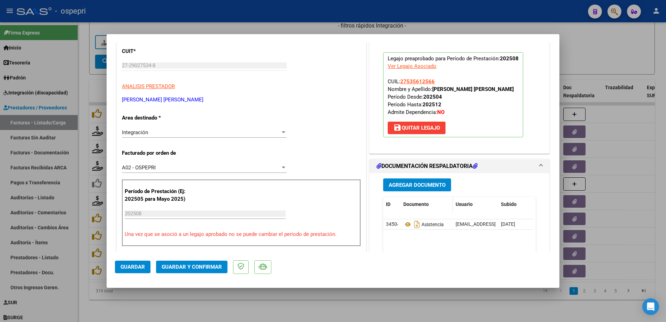
scroll to position [104, 0]
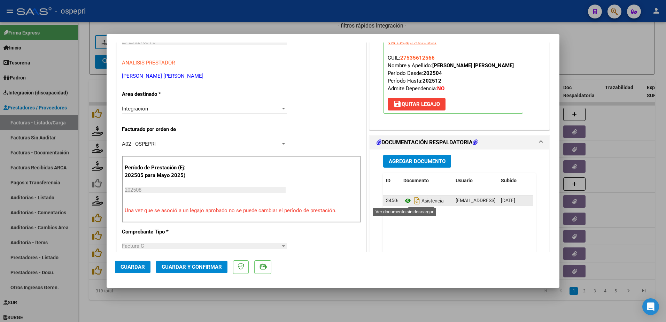
click at [403, 202] on icon at bounding box center [407, 200] width 9 height 8
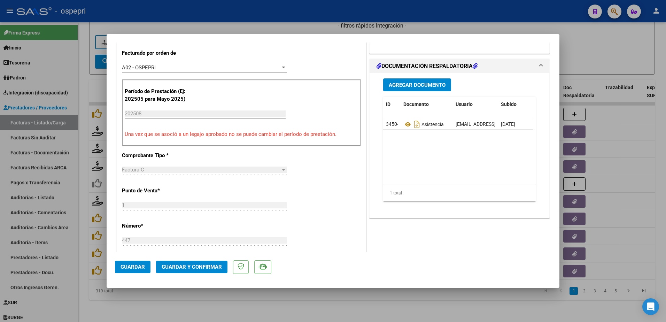
scroll to position [209, 0]
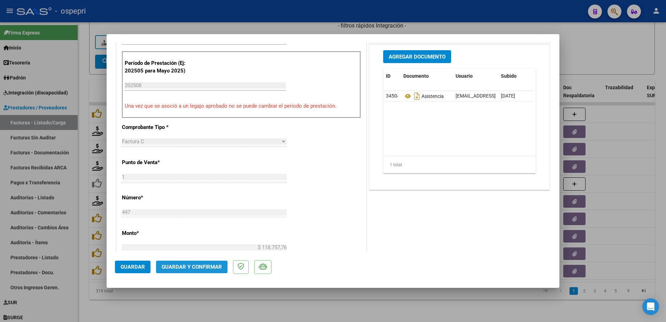
click at [187, 268] on span "Guardar y Confirmar" at bounding box center [192, 267] width 60 height 6
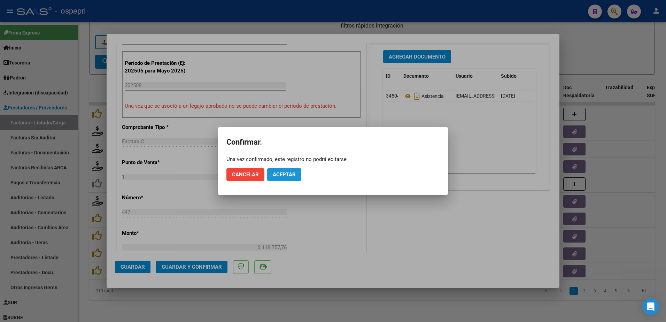
click at [284, 174] on span "Aceptar" at bounding box center [284, 174] width 23 height 6
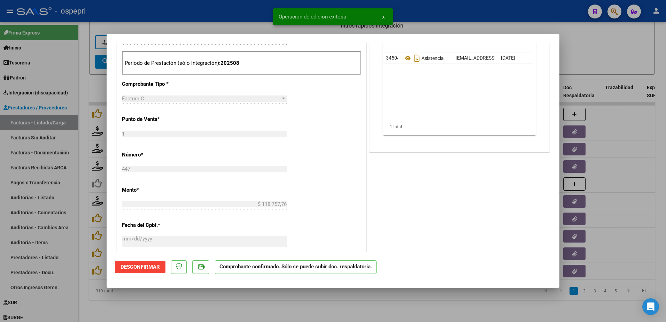
type input "$ 0,00"
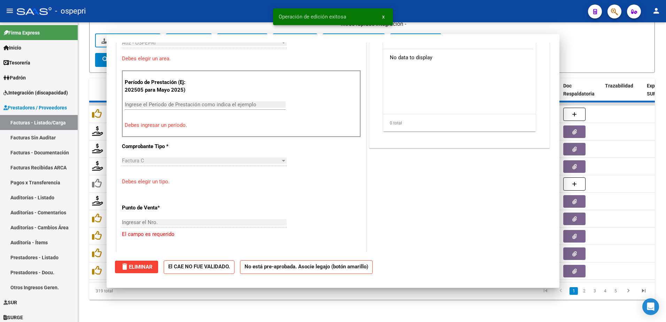
scroll to position [221, 0]
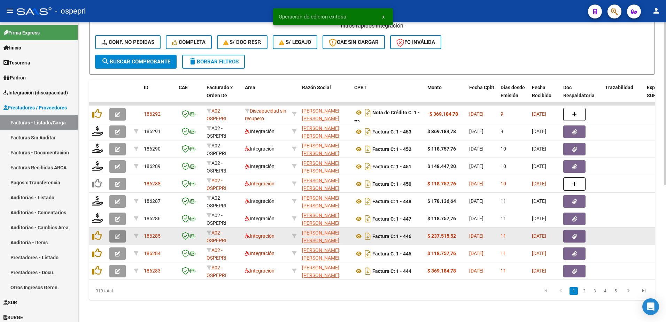
click at [116, 234] on icon "button" at bounding box center [117, 236] width 5 height 5
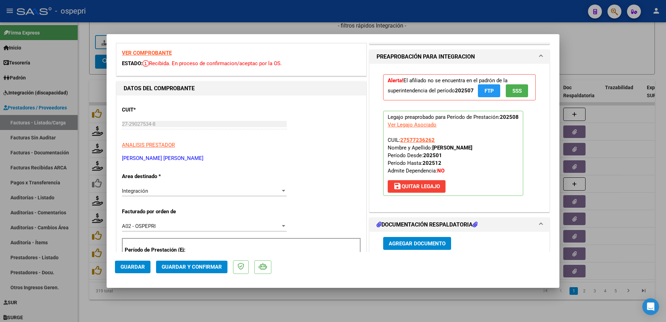
scroll to position [0, 0]
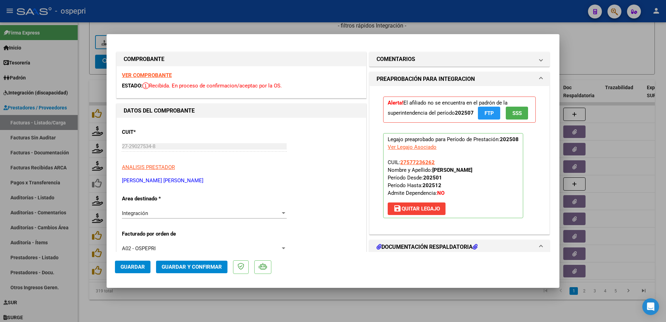
click at [162, 77] on strong "VER COMPROBANTE" at bounding box center [147, 75] width 50 height 6
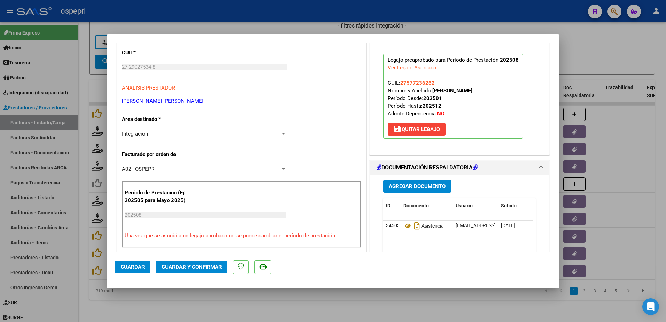
scroll to position [104, 0]
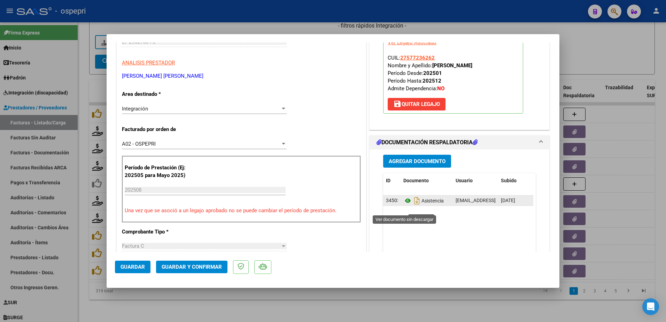
click at [403, 205] on icon at bounding box center [407, 200] width 9 height 8
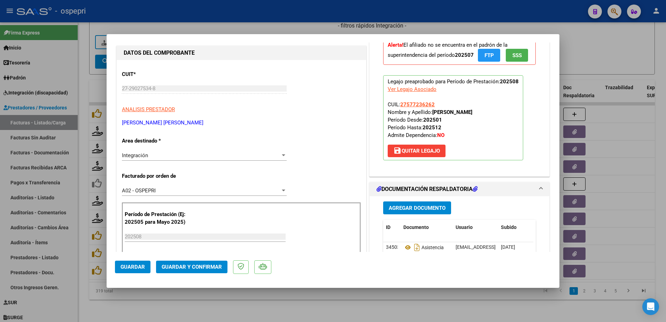
scroll to position [0, 0]
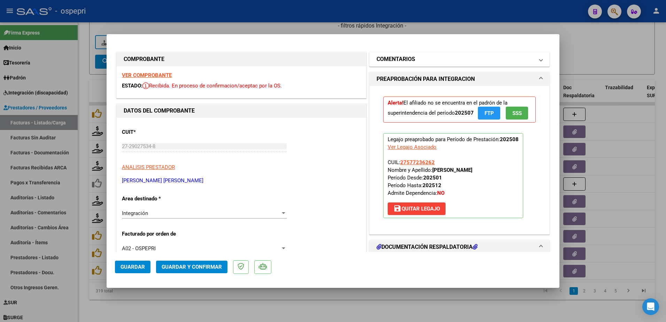
click at [539, 62] on span at bounding box center [540, 59] width 3 height 8
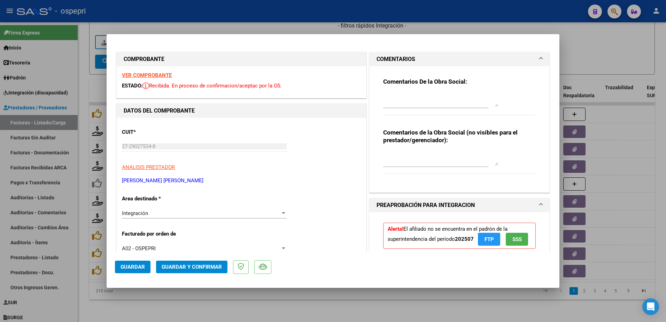
click at [417, 102] on textarea at bounding box center [440, 100] width 115 height 14
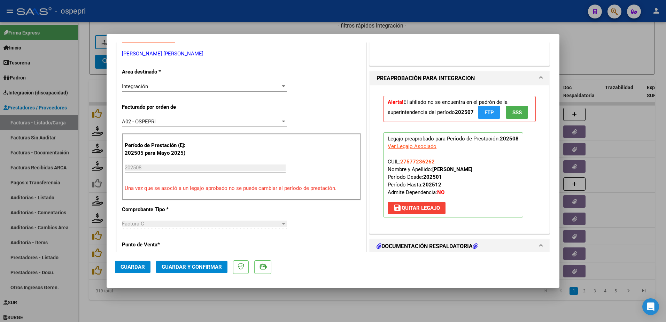
scroll to position [139, 0]
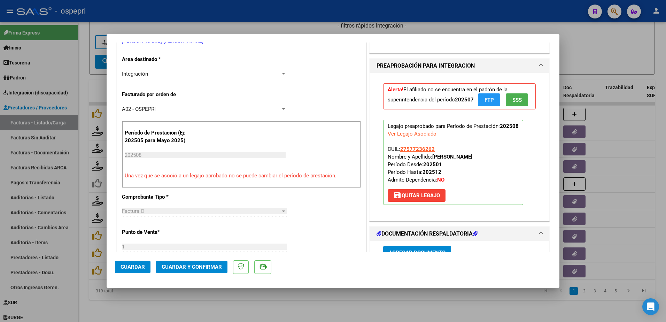
type textarea "Hola buen dìa: corroborar la planilla de asistencia dado que hay 15 conformodid…"
click at [420, 198] on span "save [PERSON_NAME]" at bounding box center [416, 195] width 47 height 6
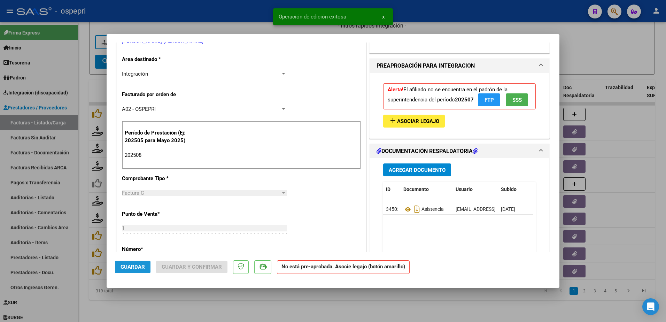
click at [131, 265] on span "Guardar" at bounding box center [132, 267] width 24 height 6
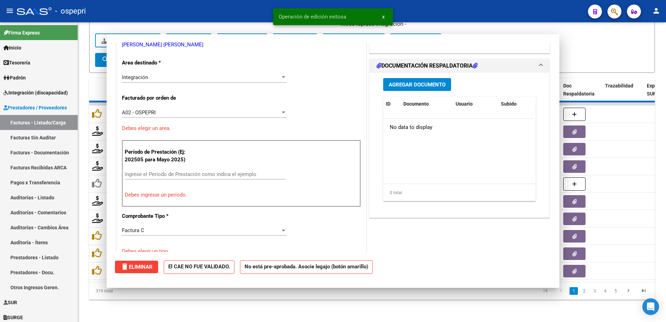
scroll to position [0, 0]
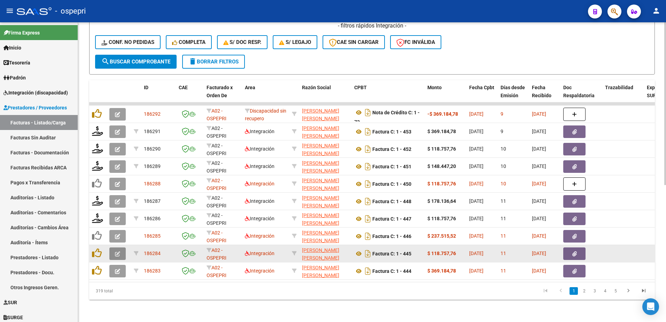
click at [115, 251] on icon "button" at bounding box center [117, 253] width 5 height 5
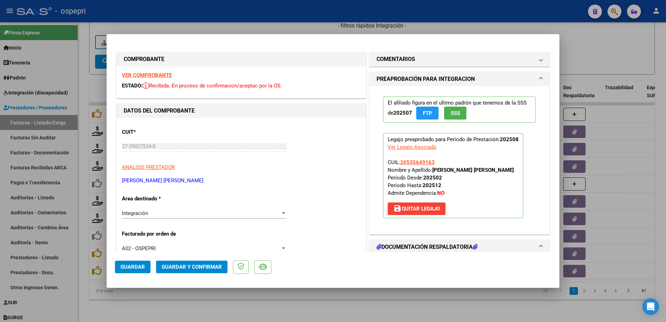
click at [149, 75] on strong "VER COMPROBANTE" at bounding box center [147, 75] width 50 height 6
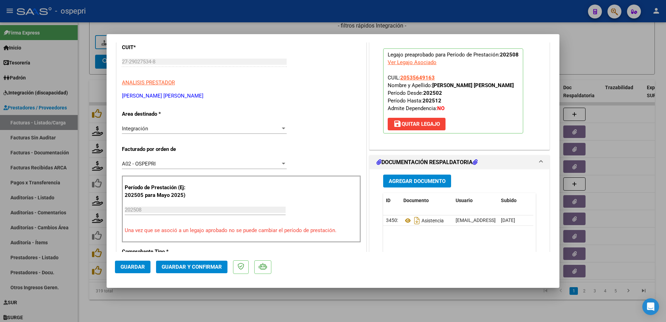
scroll to position [139, 0]
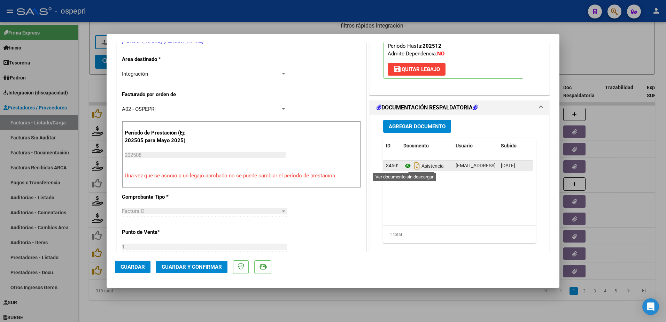
click at [403, 167] on icon at bounding box center [407, 166] width 9 height 8
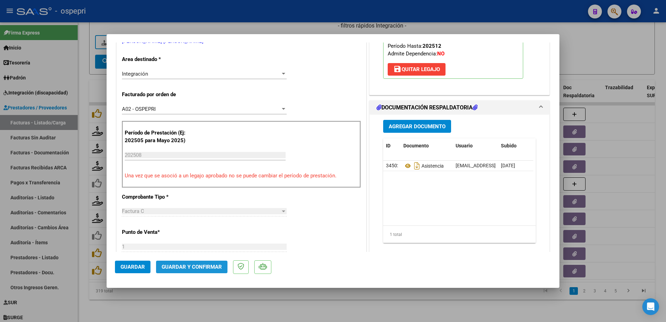
click at [206, 266] on span "Guardar y Confirmar" at bounding box center [192, 267] width 60 height 6
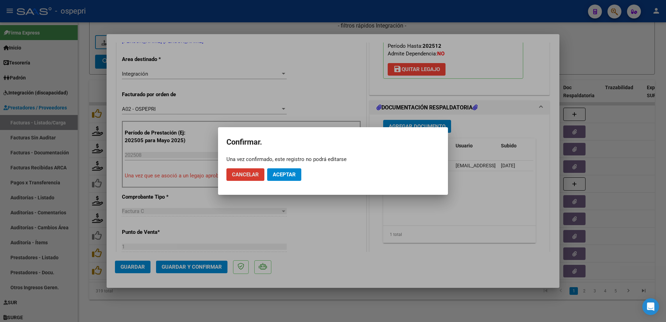
click at [288, 178] on button "Aceptar" at bounding box center [284, 174] width 34 height 13
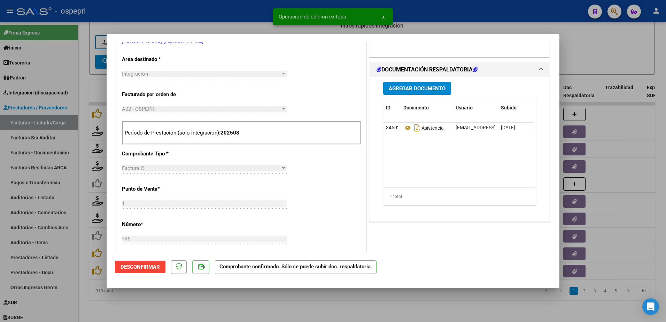
type input "$ 0,00"
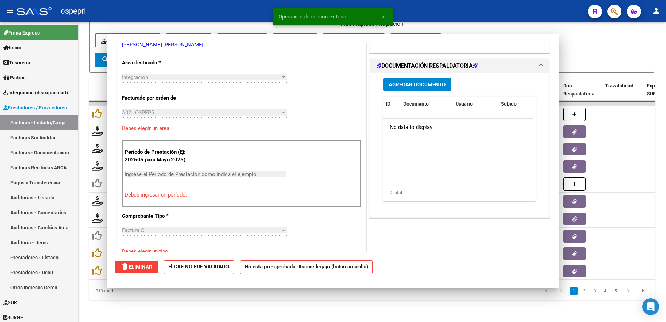
scroll to position [143, 0]
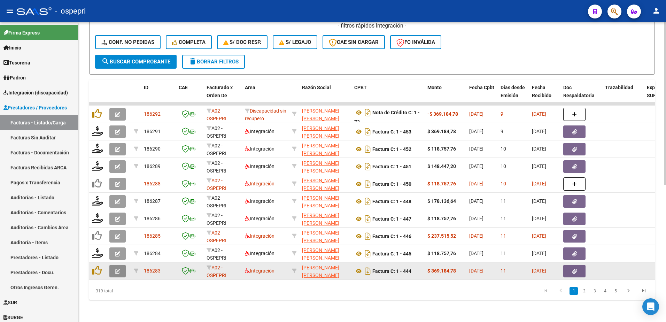
click at [118, 268] on icon "button" at bounding box center [117, 270] width 5 height 5
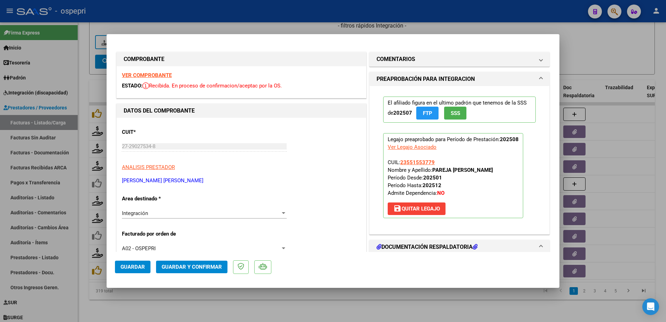
click at [151, 76] on strong "VER COMPROBANTE" at bounding box center [147, 75] width 50 height 6
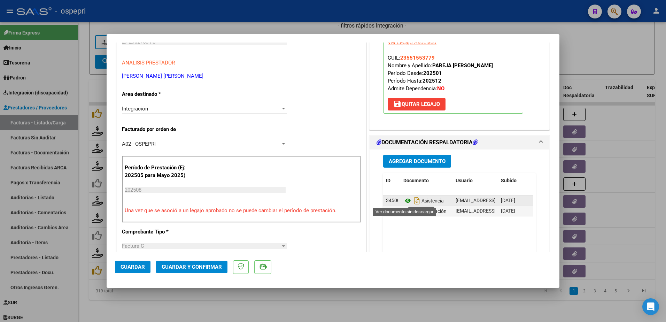
click at [404, 200] on icon at bounding box center [407, 200] width 9 height 8
click at [197, 269] on span "Guardar y Confirmar" at bounding box center [192, 267] width 60 height 6
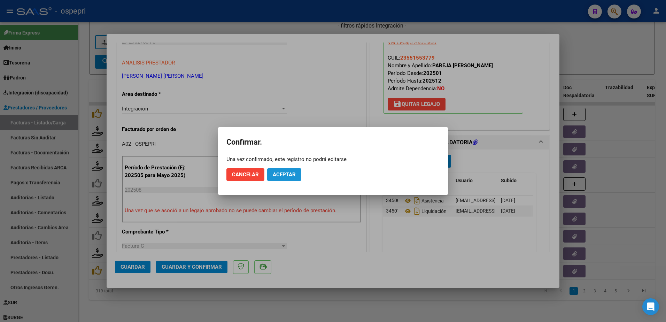
click at [288, 175] on span "Aceptar" at bounding box center [284, 174] width 23 height 6
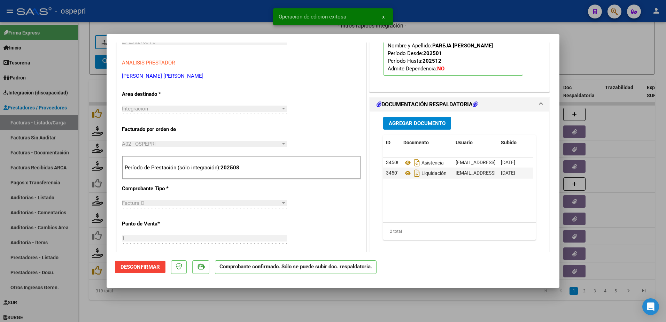
type input "$ 0,00"
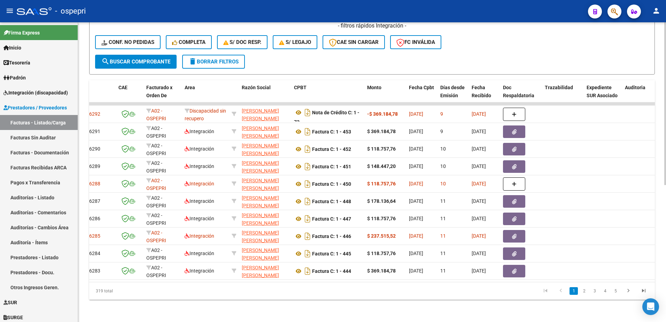
scroll to position [0, 0]
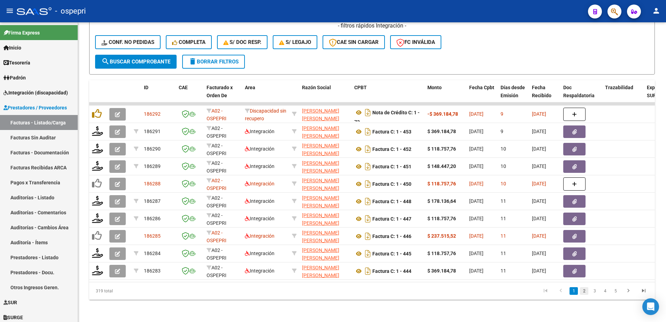
click at [583, 292] on link "2" at bounding box center [584, 291] width 8 height 8
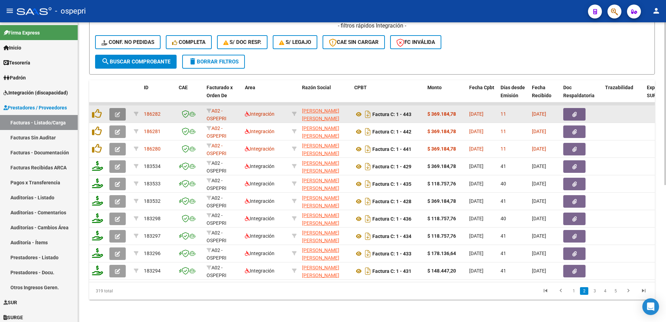
click at [113, 111] on button "button" at bounding box center [117, 114] width 16 height 13
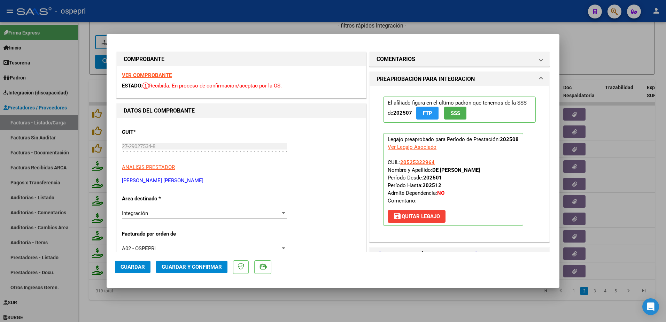
click at [146, 74] on strong "VER COMPROBANTE" at bounding box center [147, 75] width 50 height 6
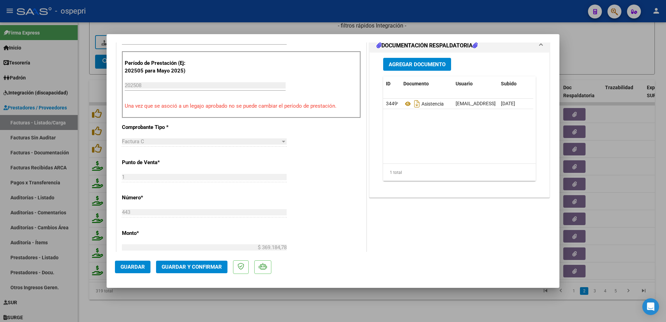
scroll to position [104, 0]
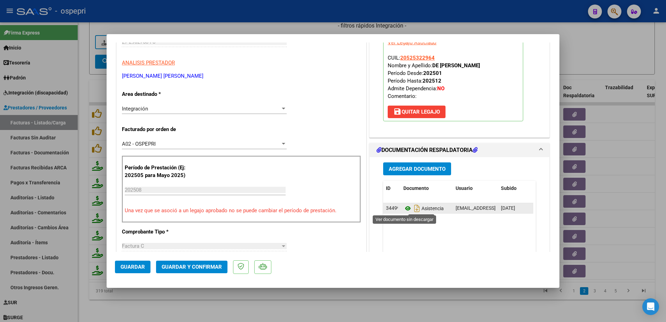
click at [403, 206] on icon at bounding box center [407, 208] width 9 height 8
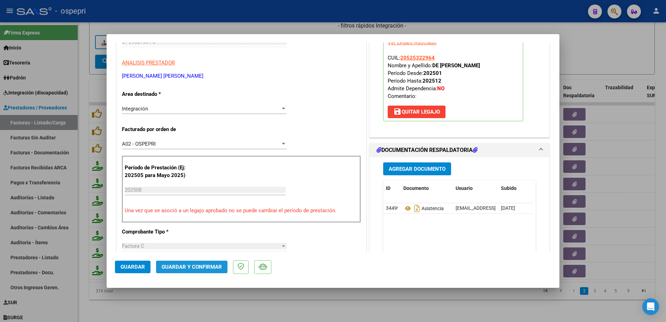
click at [203, 268] on span "Guardar y Confirmar" at bounding box center [192, 267] width 60 height 6
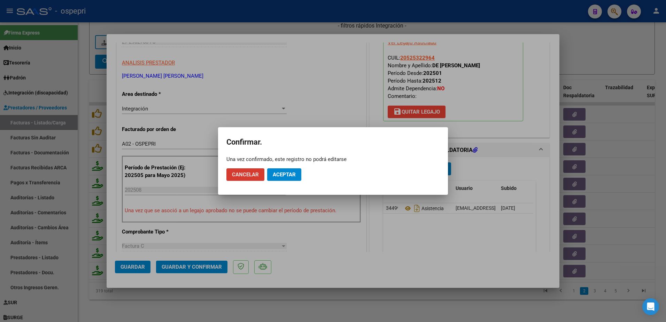
click at [286, 174] on span "Aceptar" at bounding box center [284, 174] width 23 height 6
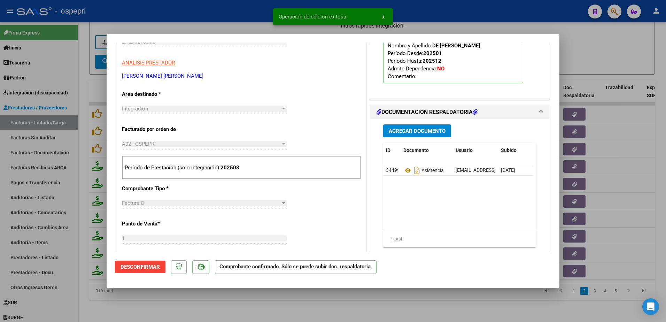
type input "$ 0,00"
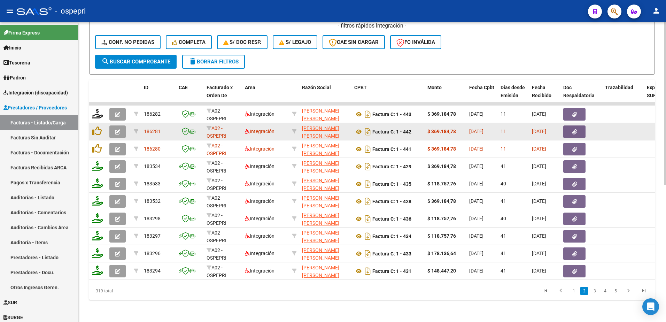
click at [117, 129] on icon "button" at bounding box center [117, 131] width 5 height 5
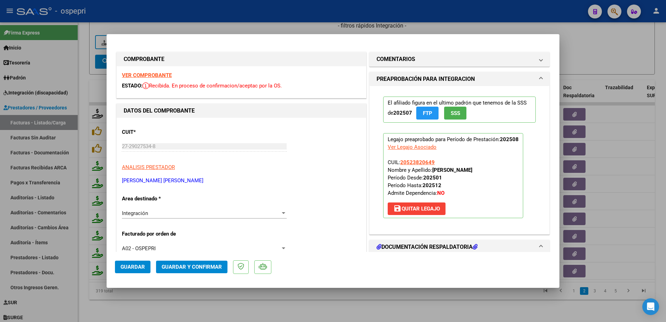
click at [141, 74] on strong "VER COMPROBANTE" at bounding box center [147, 75] width 50 height 6
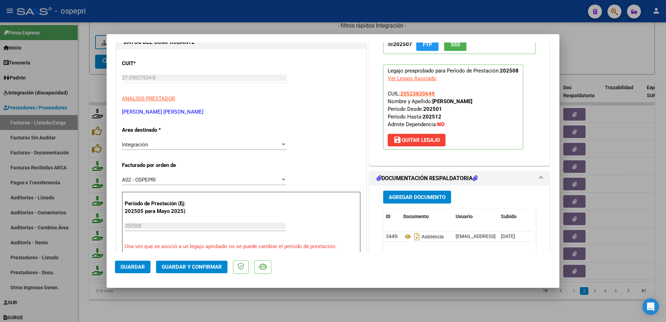
scroll to position [104, 0]
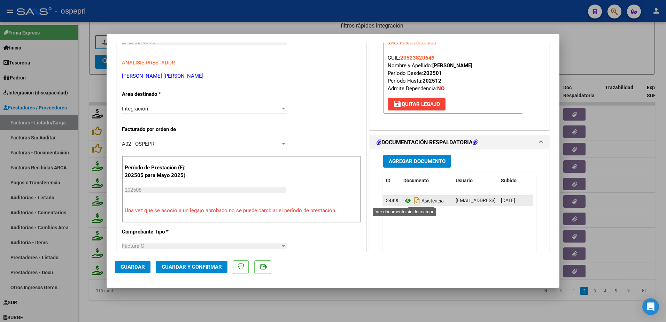
click at [403, 200] on icon at bounding box center [407, 200] width 9 height 8
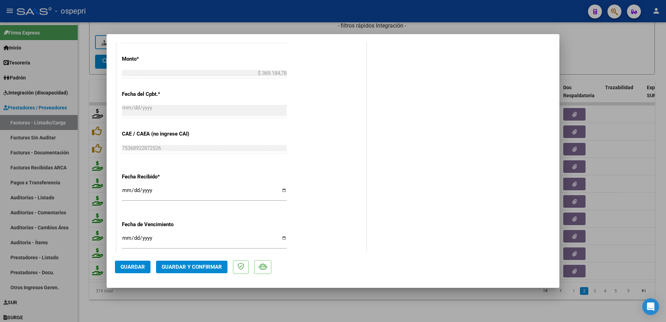
scroll to position [139, 0]
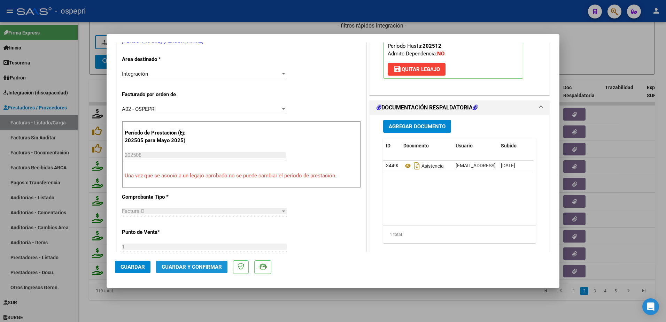
click at [205, 264] on span "Guardar y Confirmar" at bounding box center [192, 267] width 60 height 6
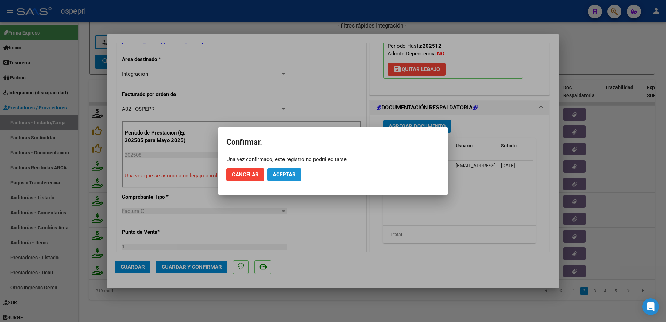
click at [282, 172] on span "Aceptar" at bounding box center [284, 174] width 23 height 6
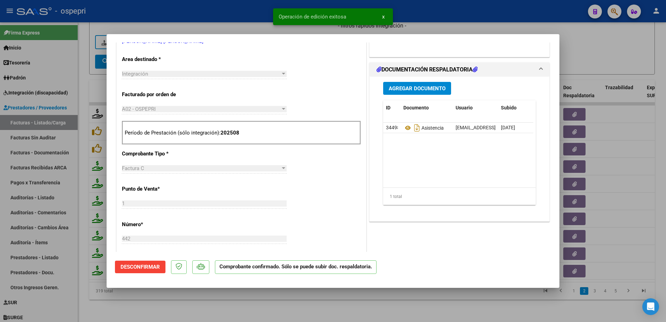
type input "$ 0,00"
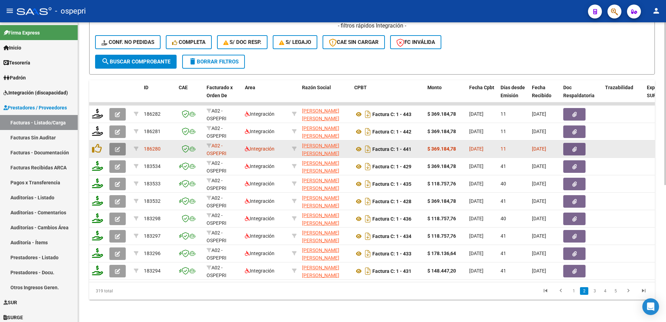
click at [116, 147] on icon "button" at bounding box center [117, 149] width 5 height 5
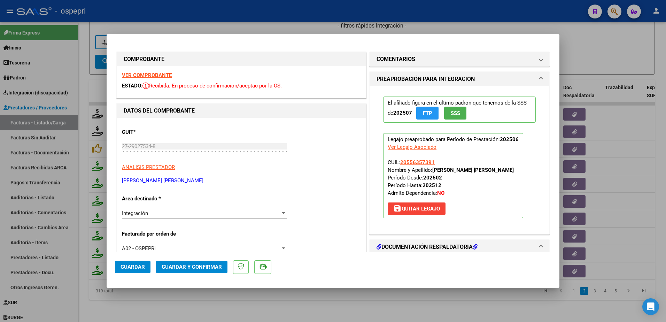
click at [150, 73] on strong "VER COMPROBANTE" at bounding box center [147, 75] width 50 height 6
type input "$ 0,00"
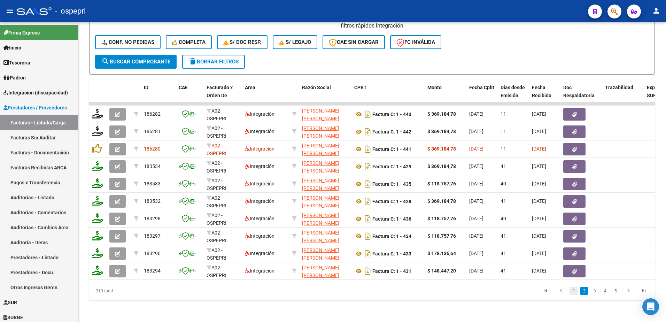
click at [574, 289] on link "1" at bounding box center [573, 291] width 8 height 8
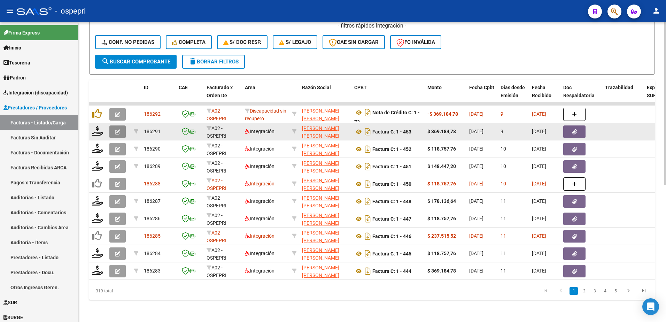
click at [116, 129] on icon "button" at bounding box center [117, 131] width 5 height 5
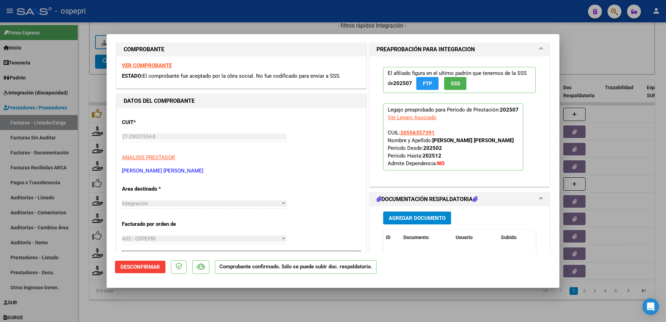
scroll to position [0, 0]
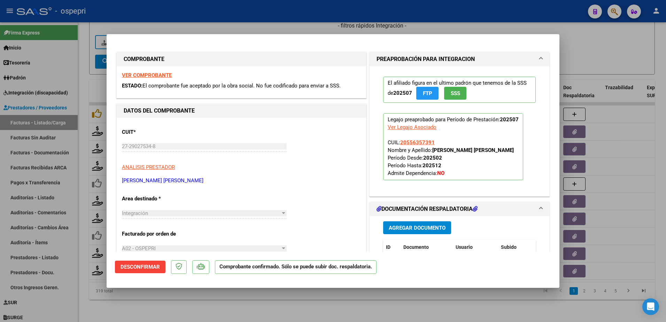
type input "$ 0,00"
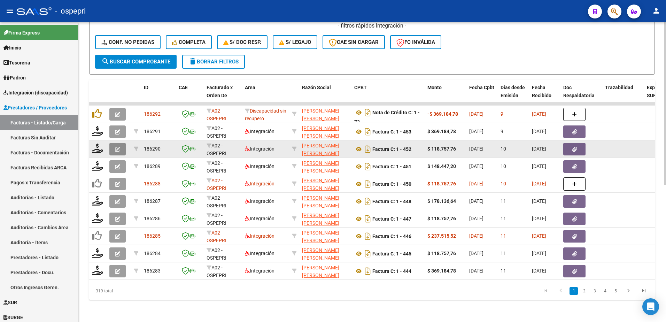
click at [118, 147] on icon "button" at bounding box center [117, 149] width 5 height 5
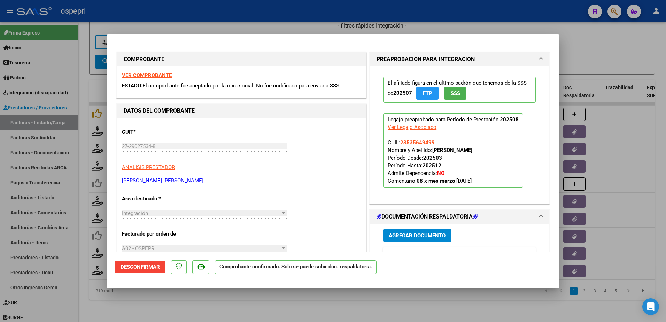
type input "$ 0,00"
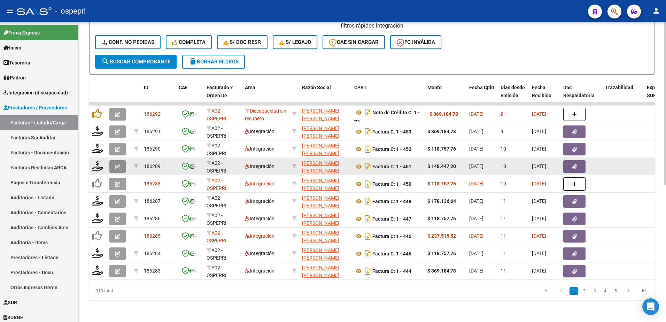
click at [115, 164] on icon "button" at bounding box center [117, 166] width 5 height 5
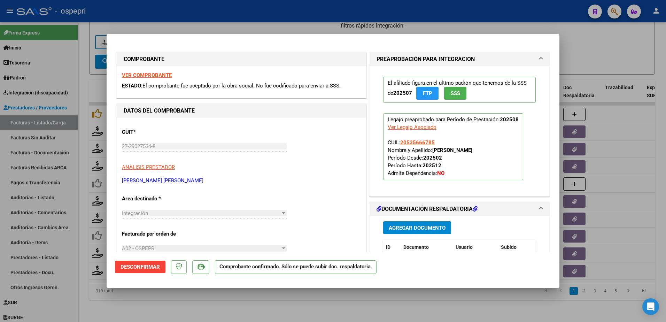
type input "$ 0,00"
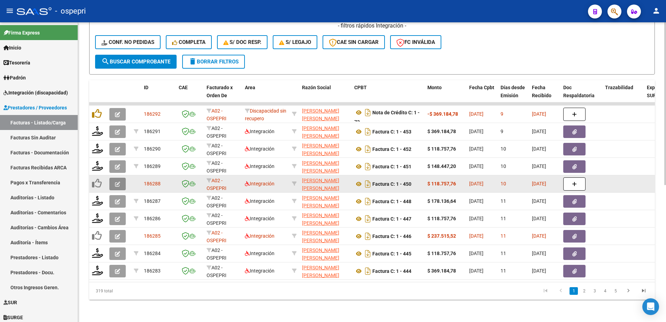
click at [115, 179] on button "button" at bounding box center [117, 184] width 16 height 13
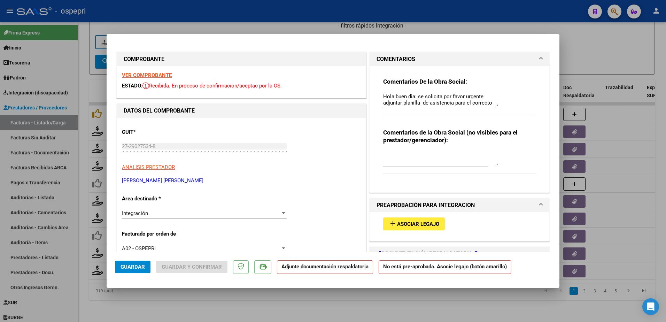
click at [151, 74] on strong "VER COMPROBANTE" at bounding box center [147, 75] width 50 height 6
type input "$ 0,00"
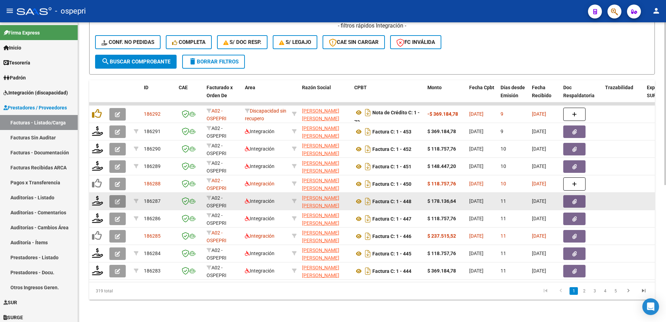
click at [118, 199] on icon "button" at bounding box center [117, 201] width 5 height 5
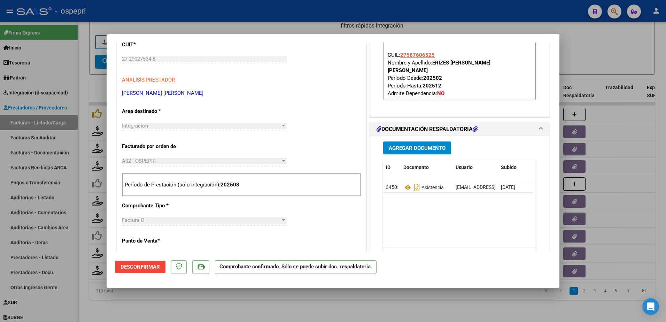
scroll to position [104, 0]
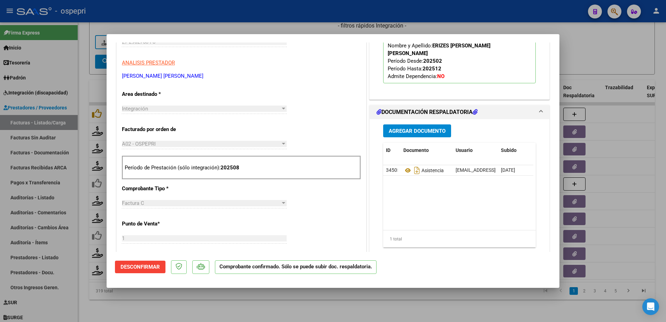
type input "$ 0,00"
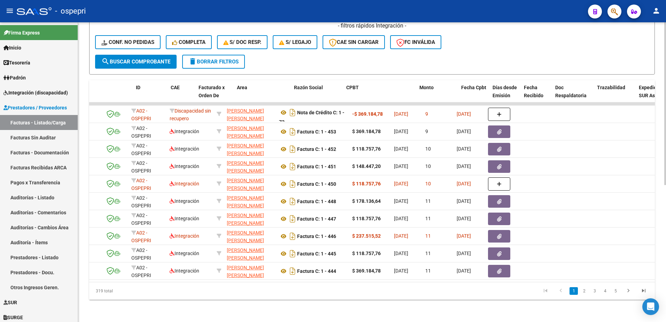
scroll to position [0, 0]
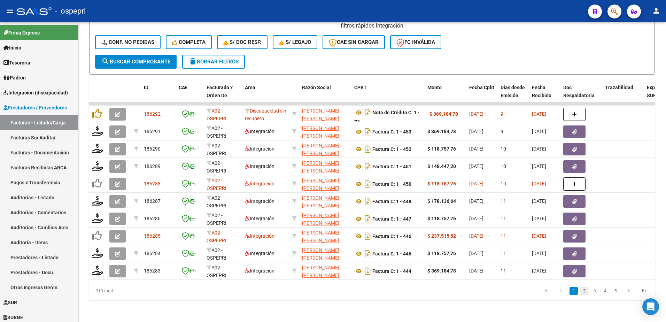
click at [584, 288] on link "2" at bounding box center [584, 291] width 8 height 8
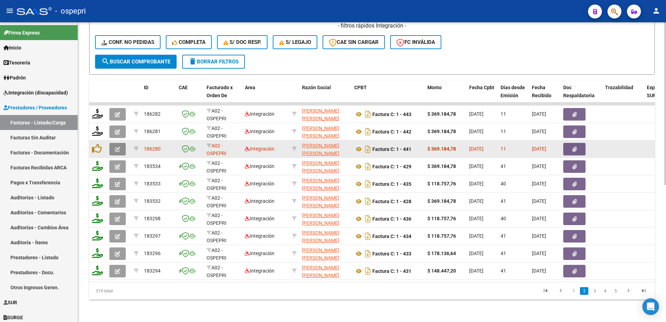
click at [117, 147] on icon "button" at bounding box center [117, 149] width 5 height 5
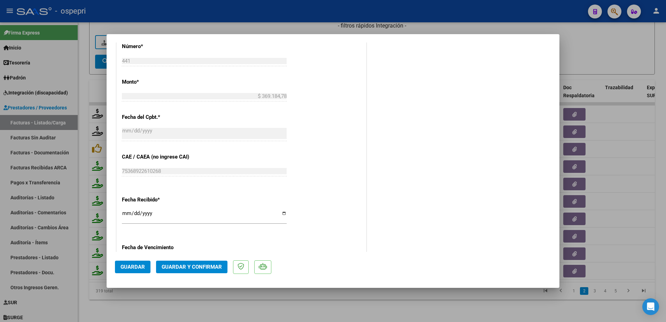
scroll to position [139, 0]
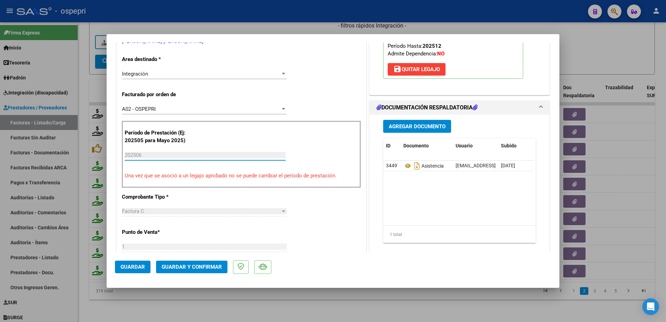
click at [154, 152] on input "202506" at bounding box center [205, 155] width 161 height 6
click at [153, 152] on input "202506" at bounding box center [205, 155] width 161 height 6
click at [151, 155] on input "202506" at bounding box center [205, 155] width 161 height 6
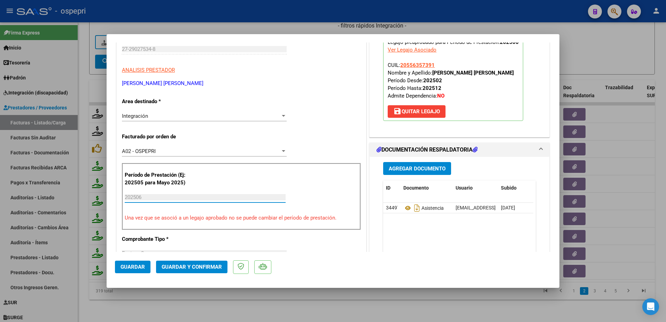
scroll to position [35, 0]
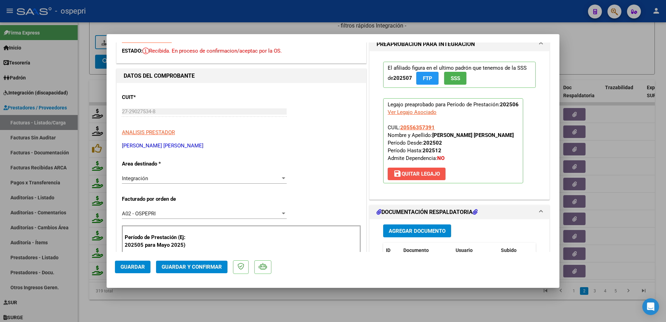
click at [418, 176] on span "save [PERSON_NAME]" at bounding box center [416, 174] width 47 height 6
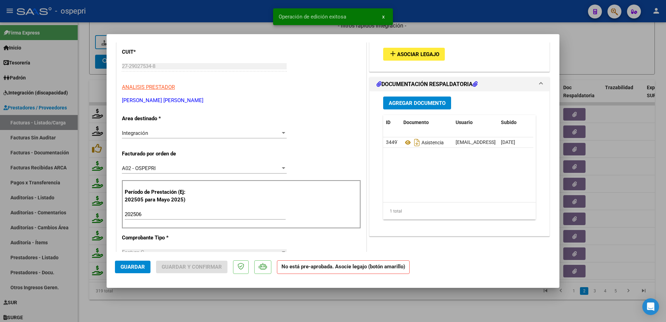
scroll to position [104, 0]
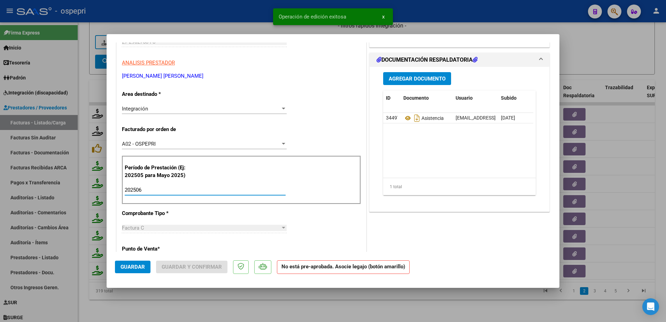
click at [159, 188] on input "202506" at bounding box center [205, 190] width 161 height 6
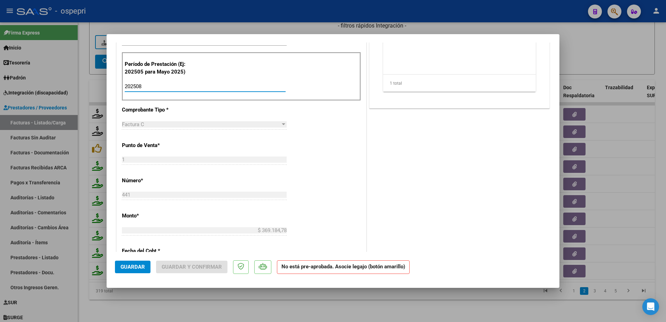
scroll to position [209, 0]
type input "202508"
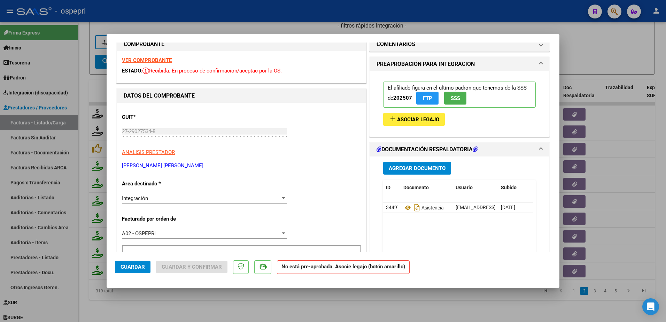
scroll to position [0, 0]
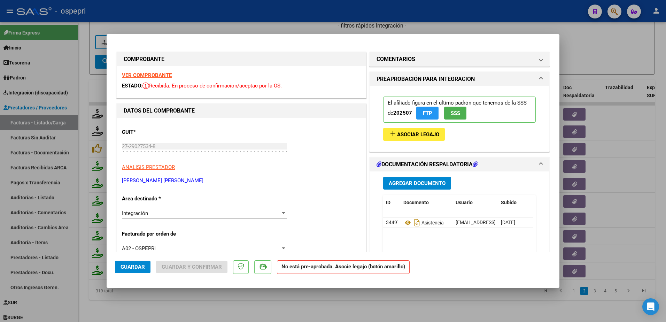
click at [422, 133] on span "Asociar Legajo" at bounding box center [418, 134] width 42 height 6
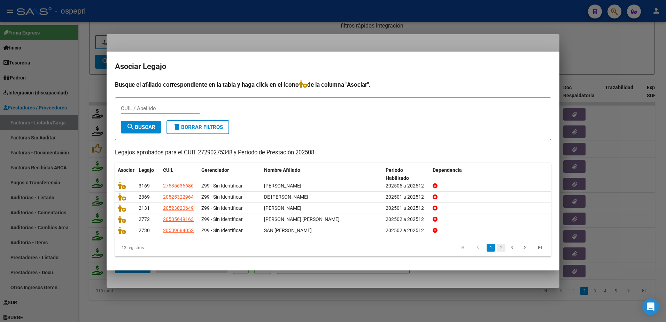
click at [500, 251] on link "2" at bounding box center [501, 248] width 8 height 8
click at [513, 250] on link "3" at bounding box center [511, 248] width 8 height 8
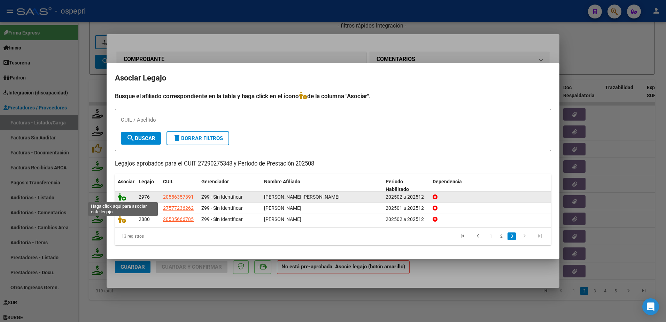
click at [125, 198] on icon at bounding box center [122, 197] width 8 height 8
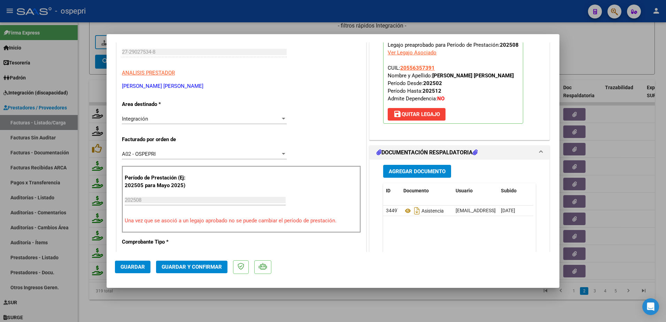
scroll to position [104, 0]
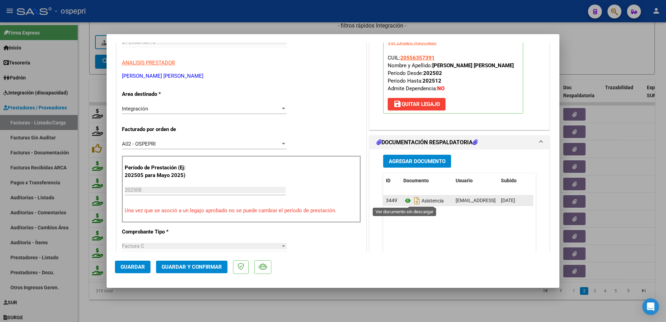
click at [405, 201] on icon at bounding box center [407, 200] width 9 height 8
click at [190, 266] on span "Guardar y Confirmar" at bounding box center [192, 267] width 60 height 6
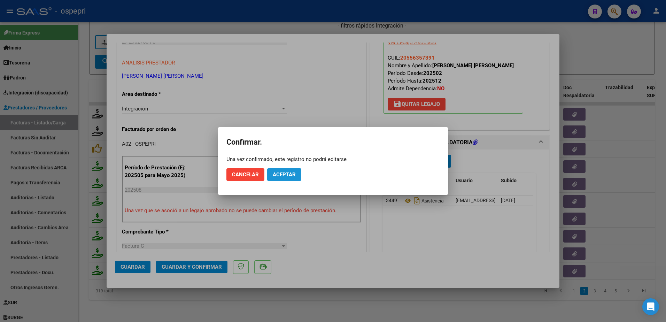
click at [280, 172] on span "Aceptar" at bounding box center [284, 174] width 23 height 6
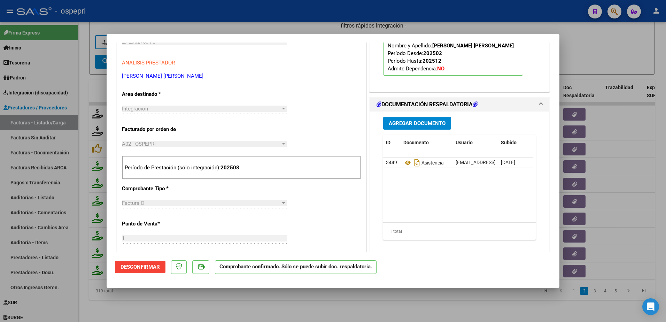
type input "$ 0,00"
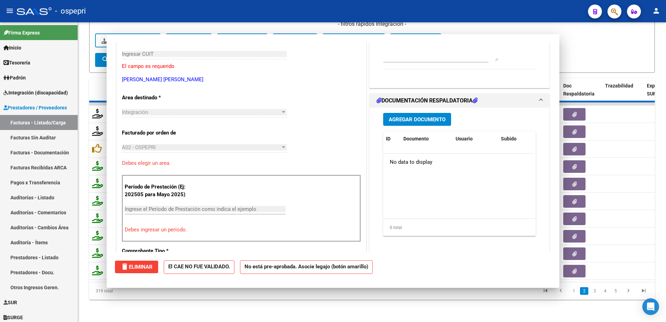
scroll to position [117, 0]
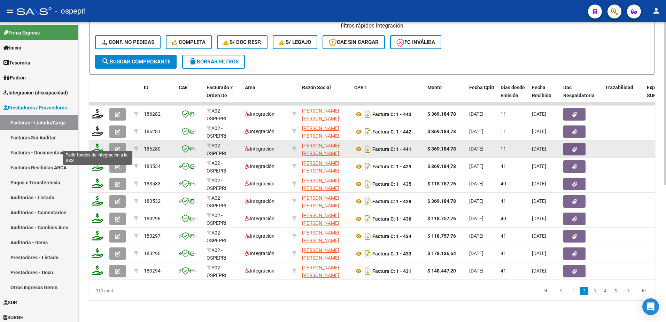
click at [100, 145] on icon at bounding box center [97, 148] width 11 height 10
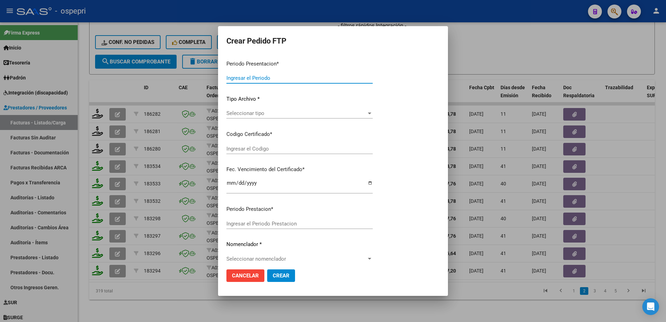
type input "202508"
type input "$ 369.184,78"
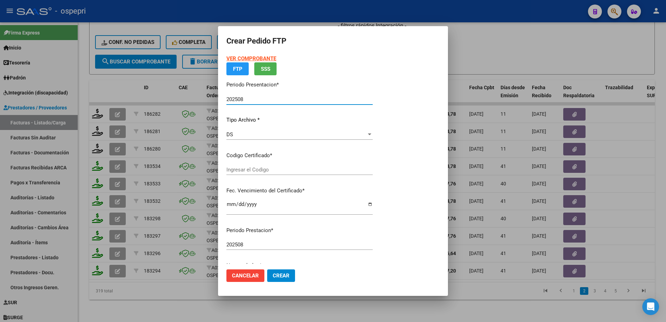
type input "ARG02000556357392019091120240911NQN798"
type input "[DATE]"
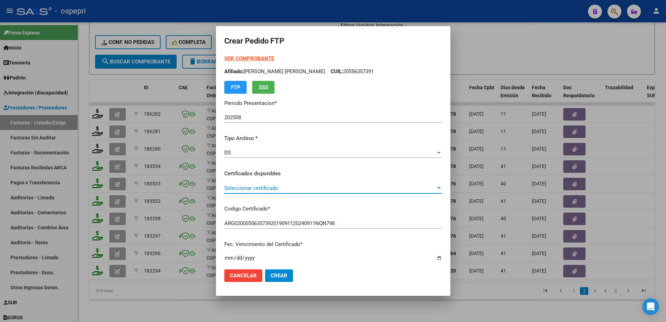
click at [251, 186] on span "Seleccionar certificado" at bounding box center [329, 188] width 211 height 6
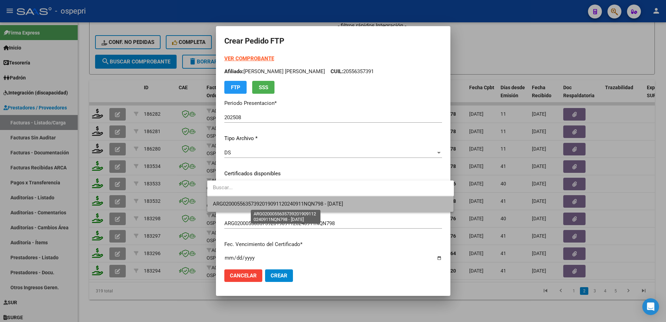
click at [258, 204] on span "ARG02000556357392019091120240911NQN798 - [DATE]" at bounding box center [278, 203] width 130 height 6
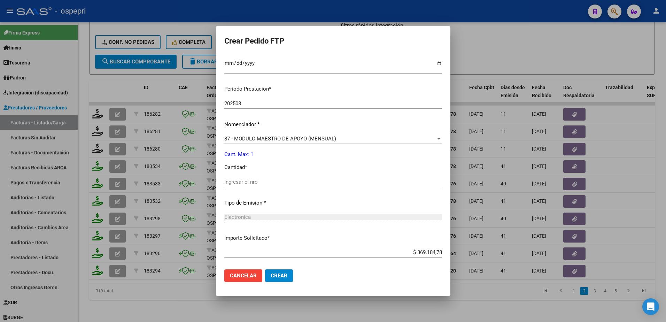
scroll to position [230, 0]
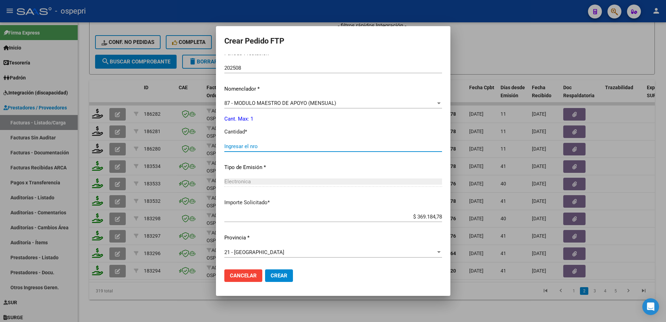
click at [233, 147] on input "Ingresar el nro" at bounding box center [333, 146] width 218 height 6
type input "1"
click at [270, 277] on span "Crear" at bounding box center [278, 275] width 17 height 6
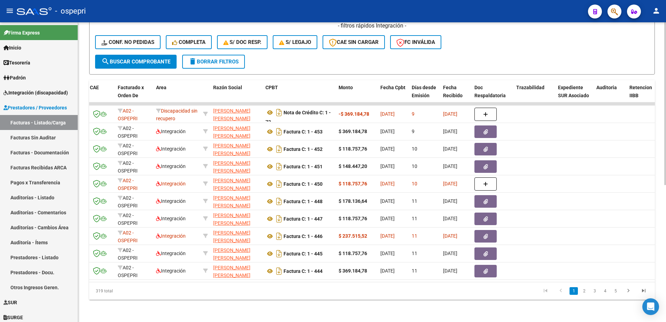
scroll to position [0, 83]
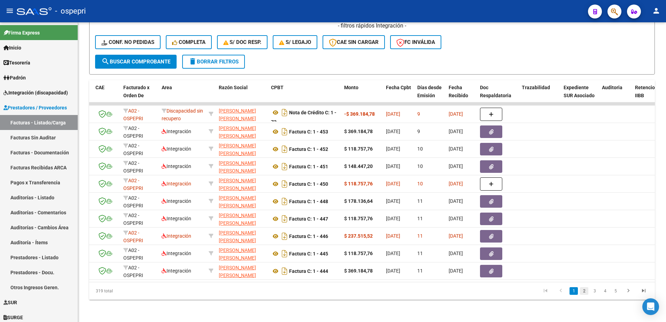
click at [581, 290] on link "2" at bounding box center [584, 291] width 8 height 8
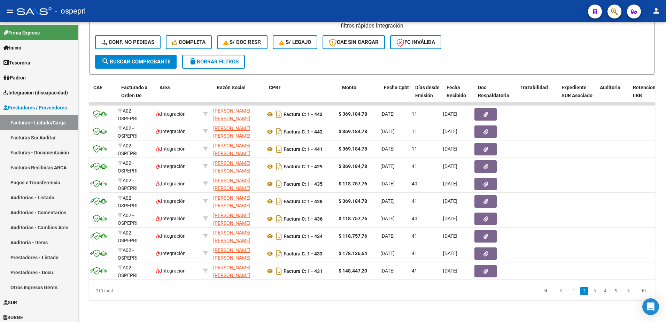
scroll to position [0, 0]
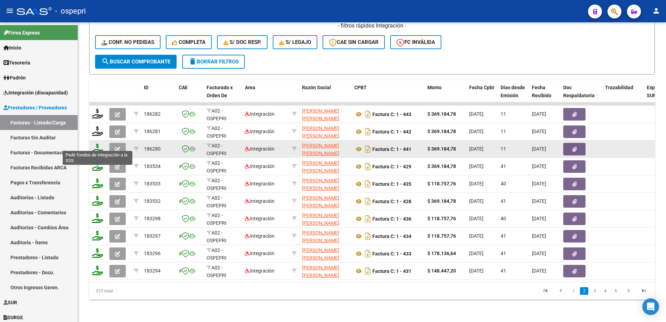
click at [100, 144] on icon at bounding box center [97, 148] width 11 height 10
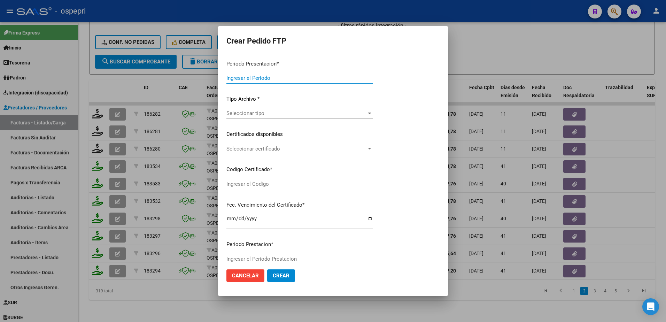
type input "202508"
type input "$ 369.184,78"
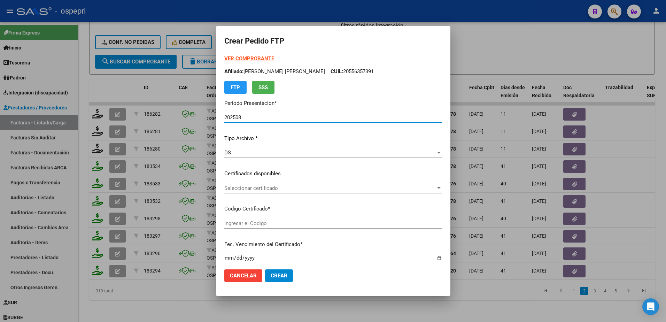
type input "ARG02000556357392019091120240911NQN798"
type input "[DATE]"
